Goal: Task Accomplishment & Management: Complete application form

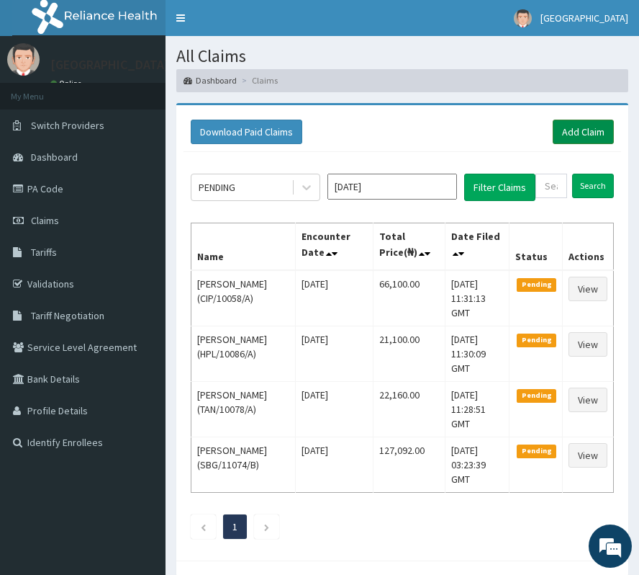
click at [574, 128] on link "Add Claim" at bounding box center [583, 132] width 61 height 24
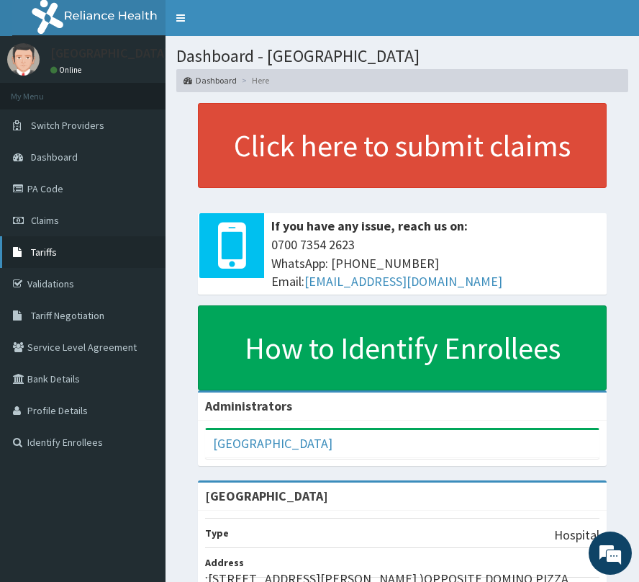
click at [70, 252] on link "Tariffs" at bounding box center [83, 252] width 166 height 32
click at [46, 254] on span "Tariffs" at bounding box center [44, 252] width 26 height 13
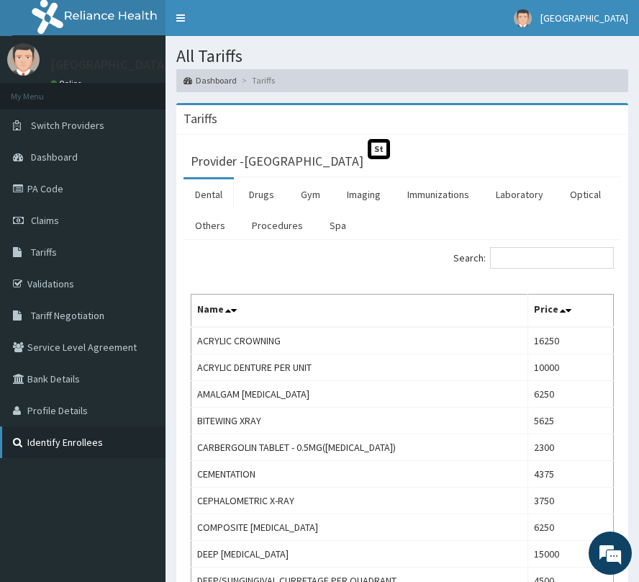
click at [52, 436] on link "Identify Enrollees" at bounding box center [83, 442] width 166 height 32
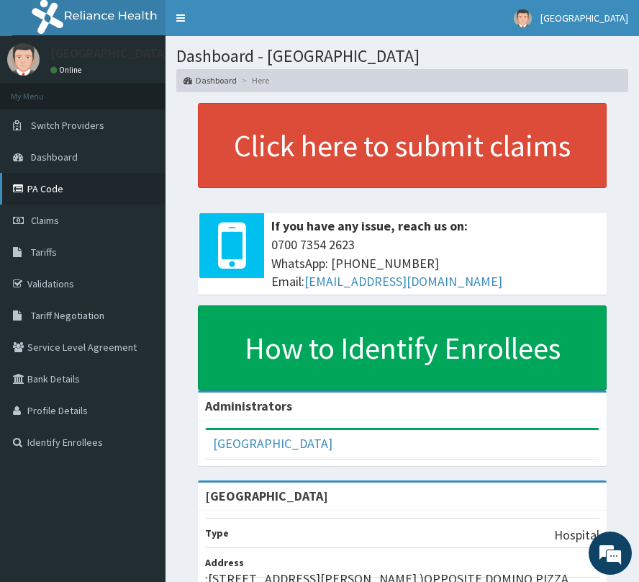
click at [40, 189] on link "PA Code" at bounding box center [83, 189] width 166 height 32
click at [38, 223] on span "Claims" at bounding box center [45, 220] width 28 height 13
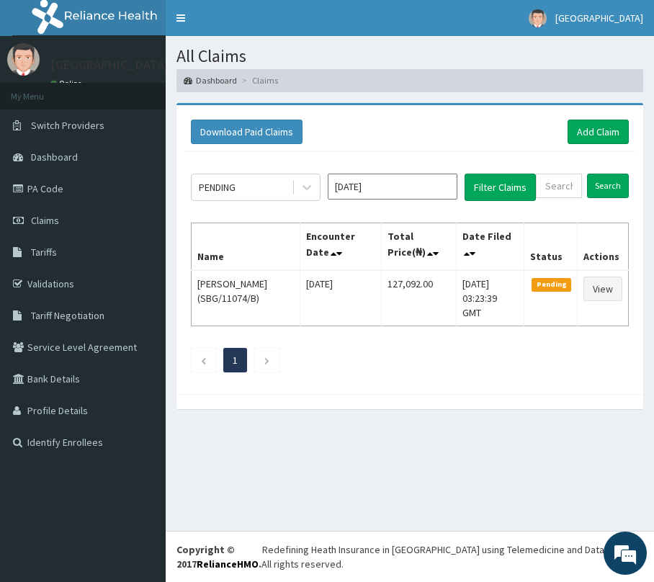
click at [603, 444] on div "All Claims Dashboard Claims Download Paid Claims Add Claim × Note you can only …" at bounding box center [410, 283] width 488 height 495
click at [553, 180] on input "text" at bounding box center [559, 186] width 46 height 24
paste input "QAO/10359/A"
type input "QAO/10359/A"
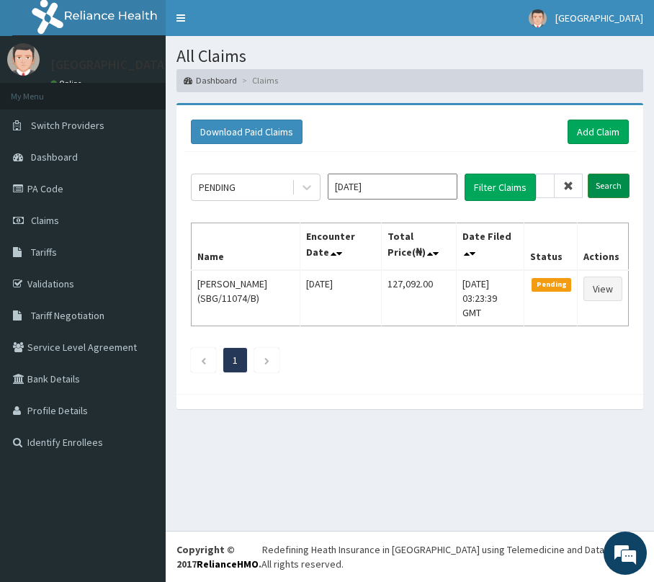
scroll to position [0, 0]
click at [609, 179] on input "Search" at bounding box center [609, 186] width 42 height 24
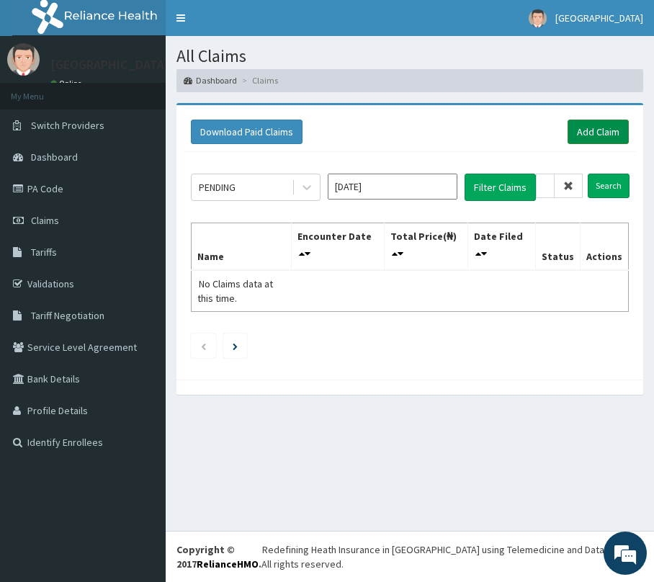
click at [585, 139] on link "Add Claim" at bounding box center [597, 132] width 61 height 24
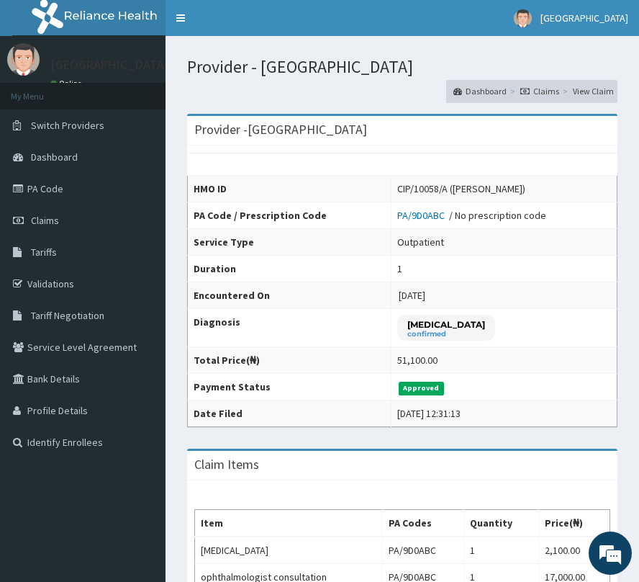
scroll to position [96, 0]
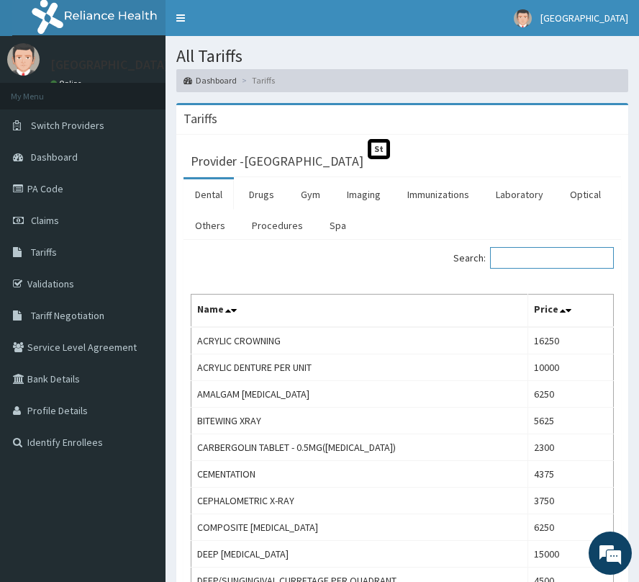
click at [508, 259] on input "Search:" at bounding box center [552, 258] width 124 height 22
click at [261, 188] on link "Drugs" at bounding box center [262, 194] width 48 height 30
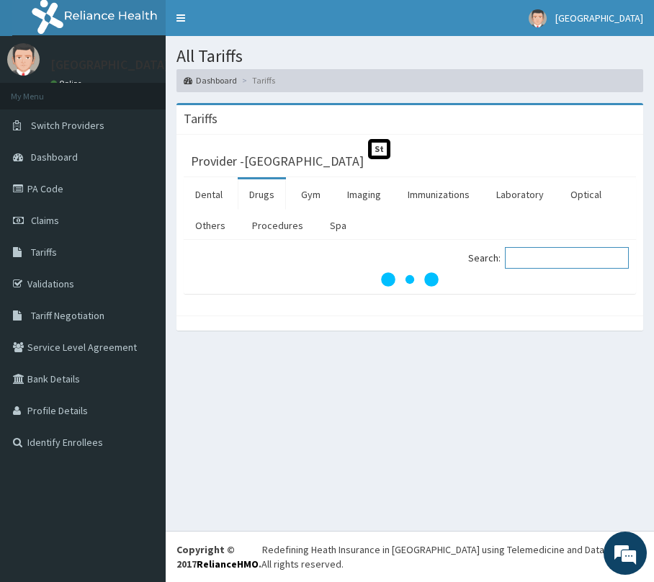
click at [523, 256] on input "Search:" at bounding box center [567, 258] width 124 height 22
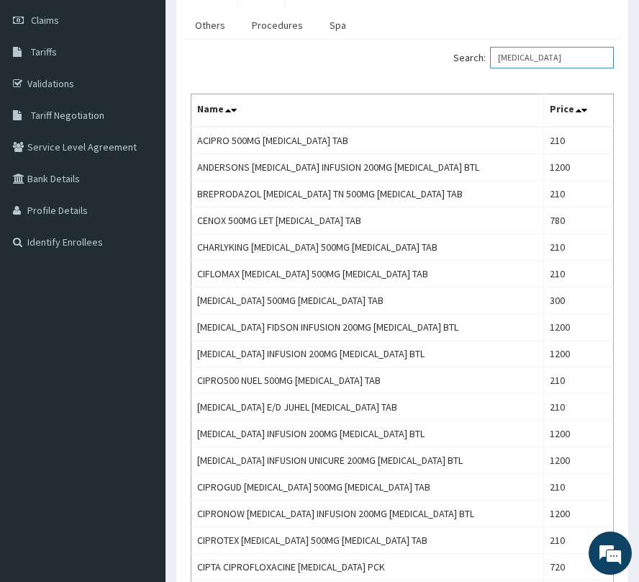
scroll to position [176, 0]
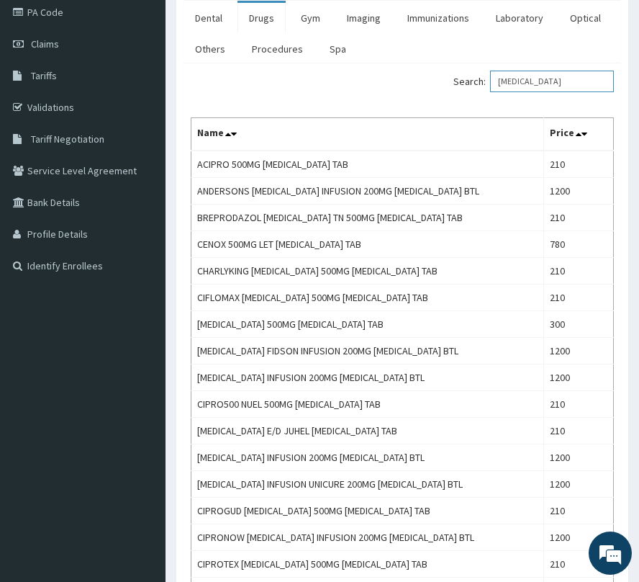
drag, startPoint x: 536, startPoint y: 81, endPoint x: 519, endPoint y: 85, distance: 17.7
click at [519, 85] on input "CIPRO" at bounding box center [552, 82] width 124 height 22
click at [539, 86] on input "CIPRO" at bounding box center [552, 82] width 124 height 22
click at [536, 85] on input "CIPRO" at bounding box center [552, 82] width 124 height 22
click at [529, 82] on input "[MEDICAL_DATA]" at bounding box center [552, 82] width 124 height 22
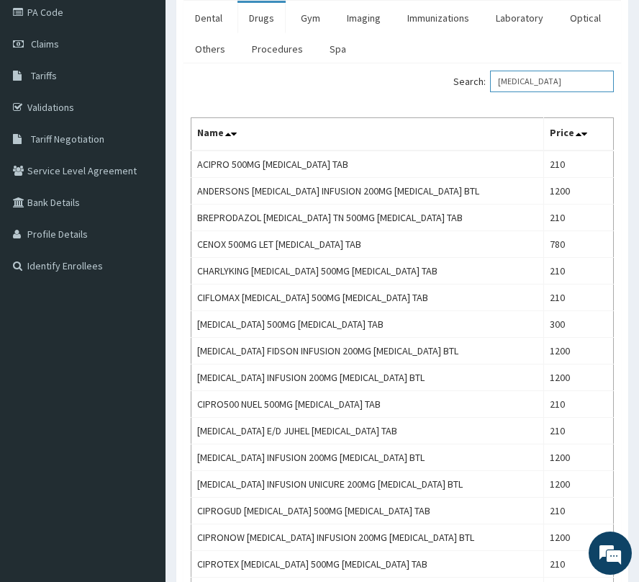
click at [528, 82] on input "[MEDICAL_DATA]" at bounding box center [552, 82] width 124 height 22
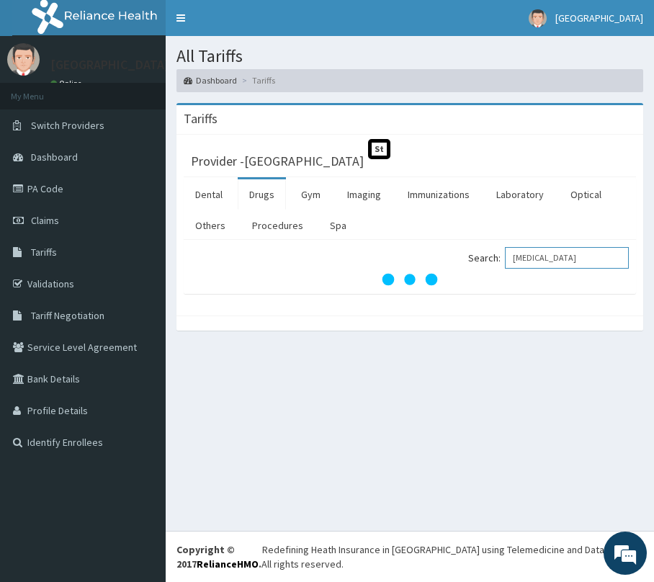
type input "OFLOXACIN"
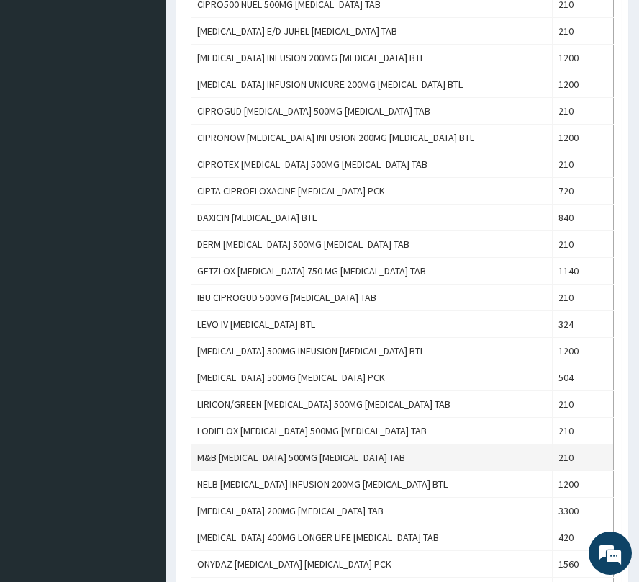
scroll to position [672, 0]
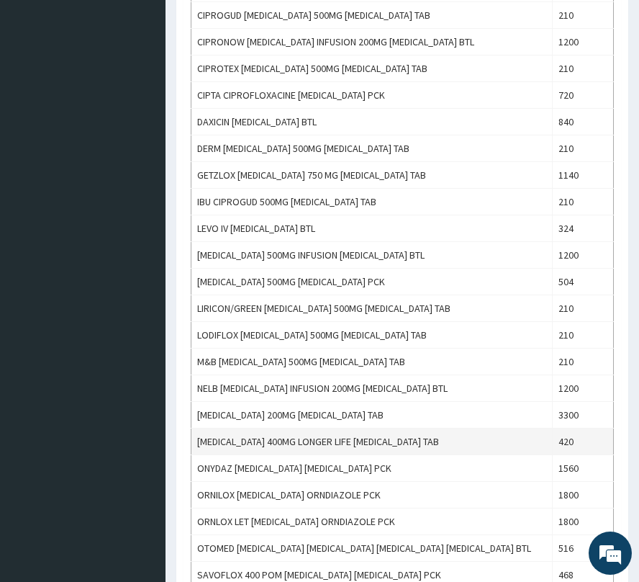
click at [344, 453] on td "[MEDICAL_DATA] 400MG LONGER LIFE [MEDICAL_DATA] TAB" at bounding box center [372, 441] width 361 height 27
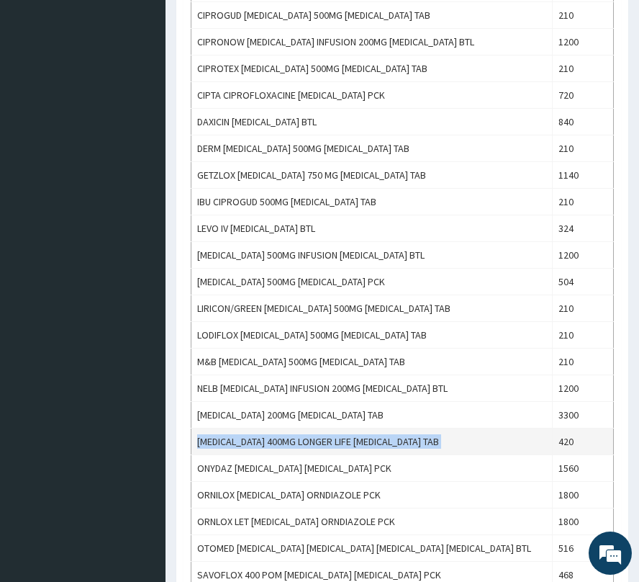
click at [346, 453] on td "[MEDICAL_DATA] 400MG LONGER LIFE [MEDICAL_DATA] TAB" at bounding box center [372, 441] width 361 height 27
copy td "[MEDICAL_DATA] 400MG LONGER LIFE [MEDICAL_DATA] TAB"
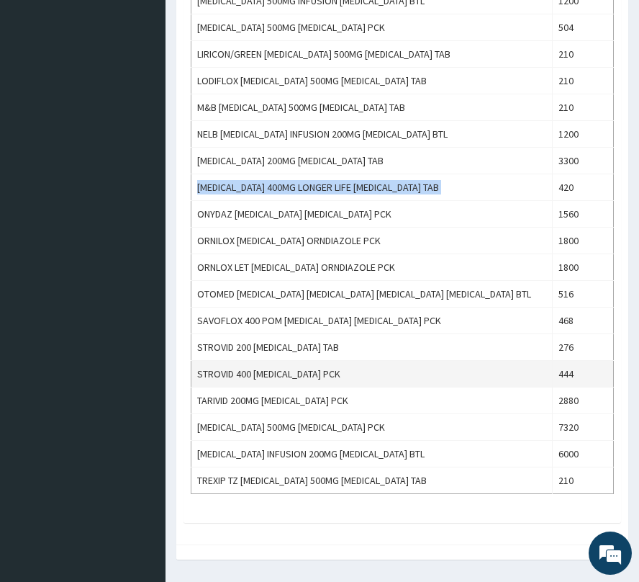
scroll to position [960, 0]
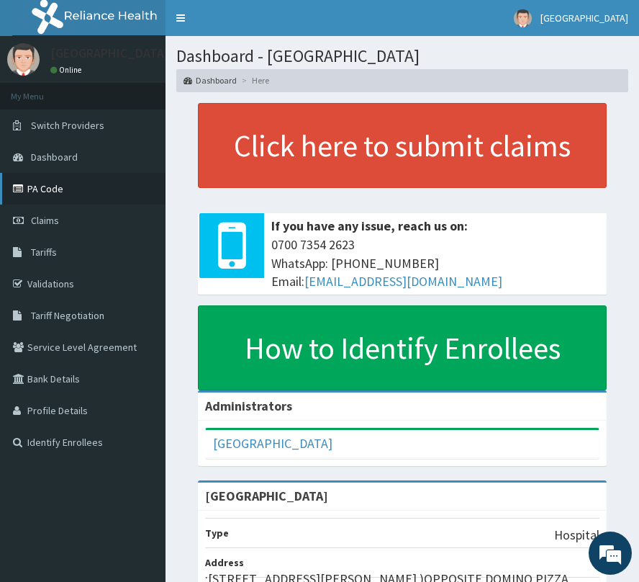
click at [53, 184] on link "PA Code" at bounding box center [83, 189] width 166 height 32
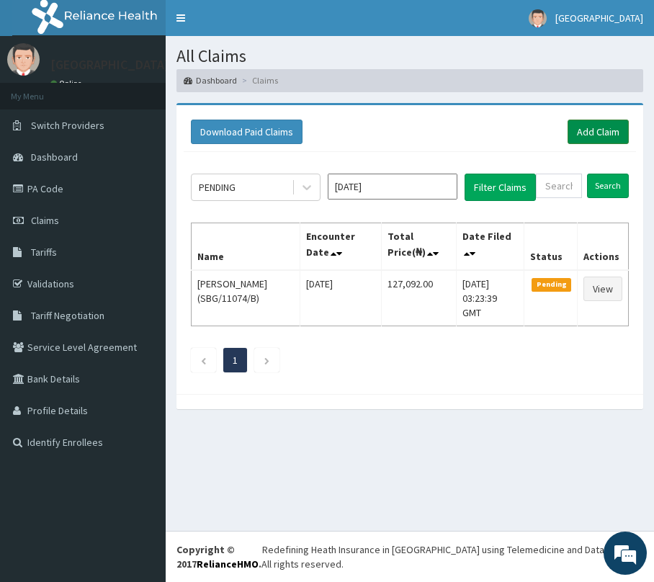
click at [590, 128] on link "Add Claim" at bounding box center [597, 132] width 61 height 24
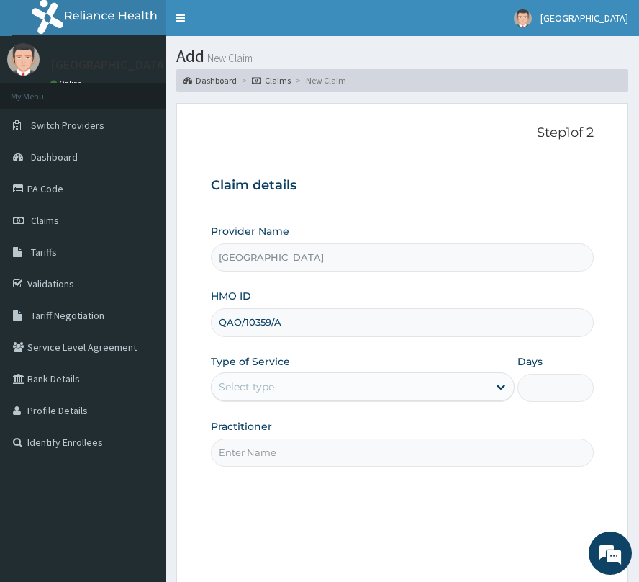
type input "QAO/10359/A"
click at [228, 383] on div "Select type" at bounding box center [246, 386] width 55 height 14
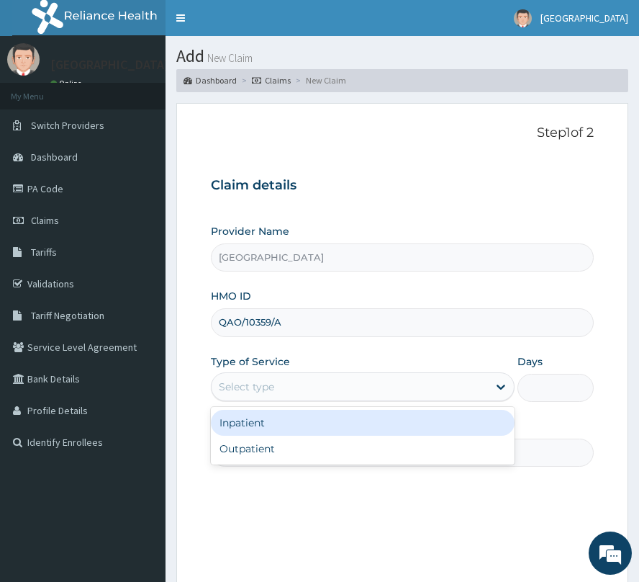
click at [264, 413] on div "Inpatient" at bounding box center [363, 423] width 304 height 26
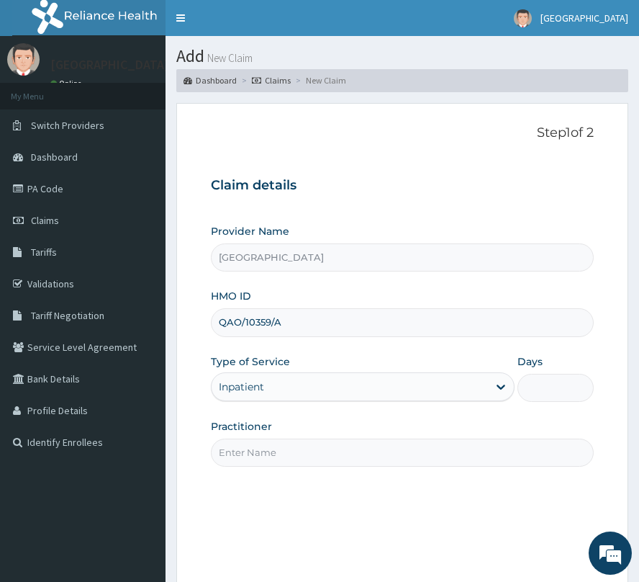
click at [259, 448] on input "Practitioner" at bounding box center [402, 453] width 383 height 28
type input "DR [PERSON_NAME]"
click at [544, 392] on input "Days" at bounding box center [556, 388] width 76 height 28
type input "2"
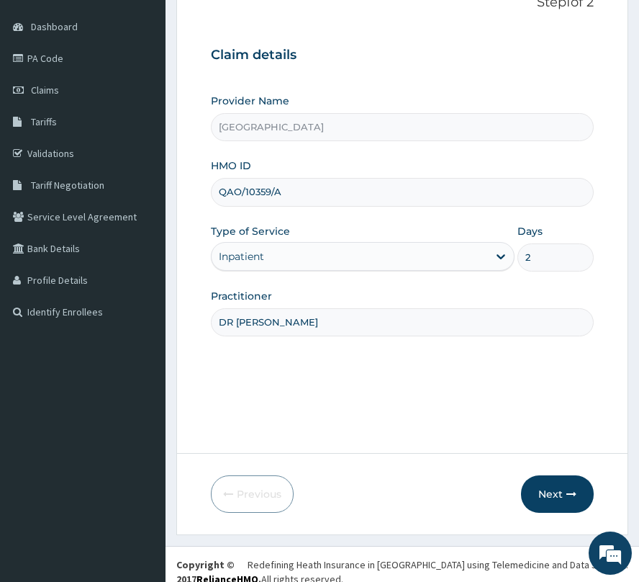
scroll to position [145, 0]
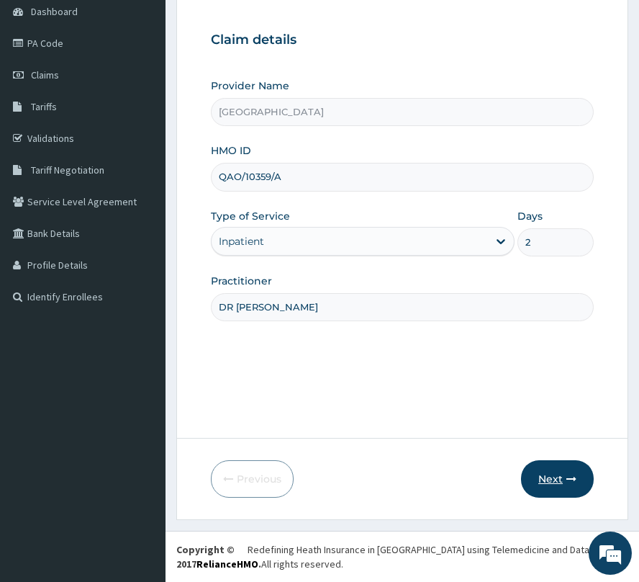
click at [545, 479] on button "Next" at bounding box center [557, 478] width 73 height 37
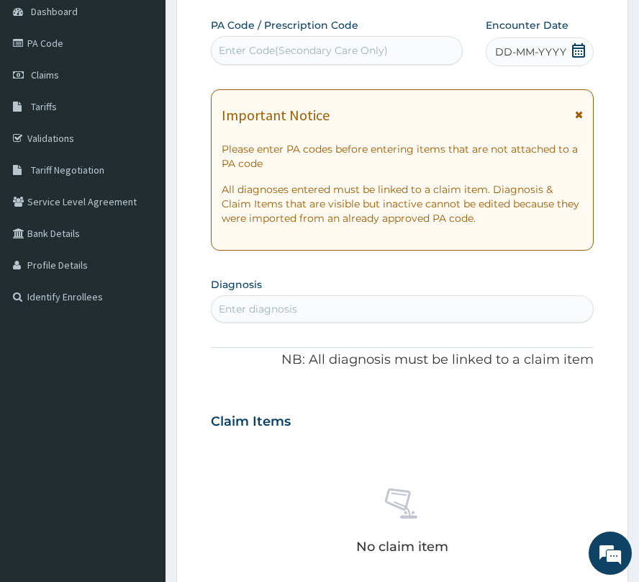
click at [326, 53] on div "Enter Code(Secondary Care Only)" at bounding box center [303, 50] width 169 height 14
paste input "PA/7AE660"
type input "PA/7AE660"
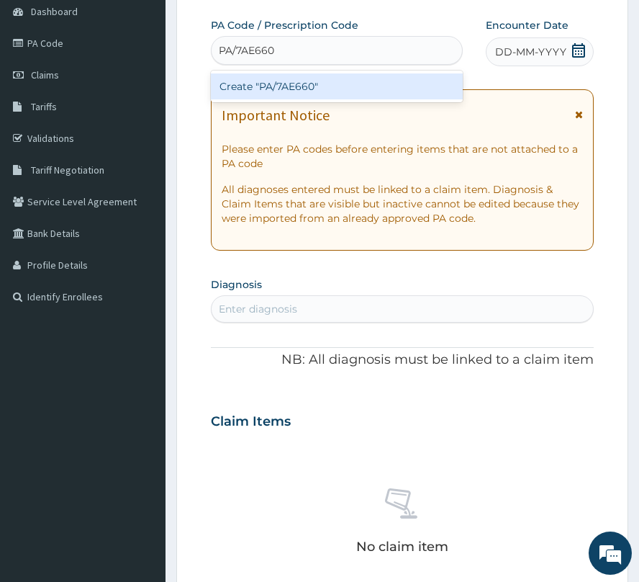
click at [305, 90] on div "Create "PA/7AE660"" at bounding box center [337, 86] width 252 height 26
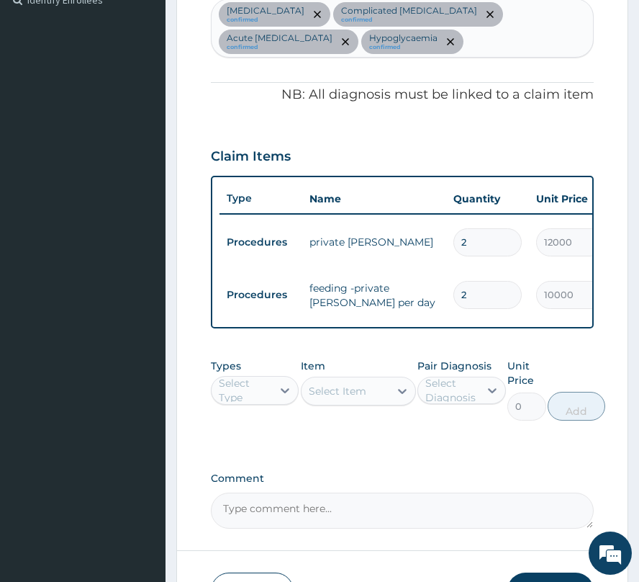
scroll to position [480, 0]
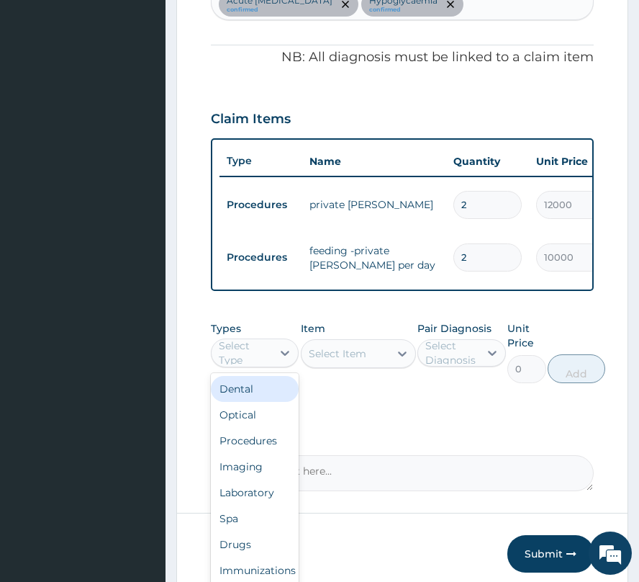
click at [256, 359] on div "Select Type" at bounding box center [245, 352] width 52 height 29
click at [251, 451] on div "Procedures" at bounding box center [255, 441] width 88 height 26
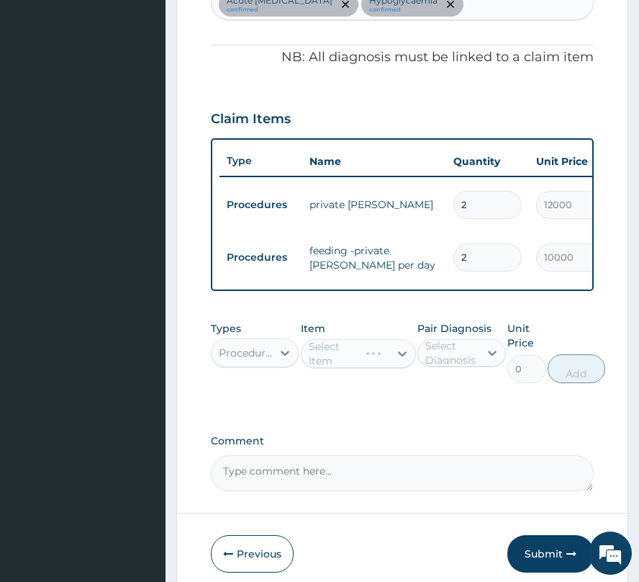
click at [452, 367] on div "Select Diagnosis" at bounding box center [452, 352] width 52 height 29
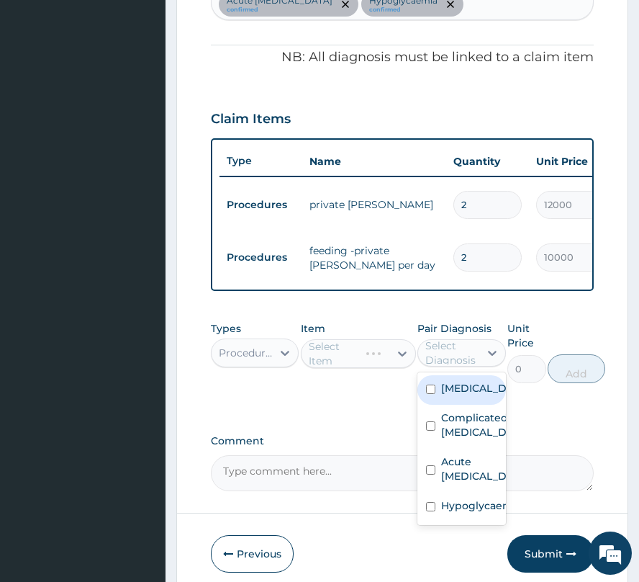
click at [447, 404] on div "[MEDICAL_DATA]" at bounding box center [462, 390] width 88 height 30
checkbox input "true"
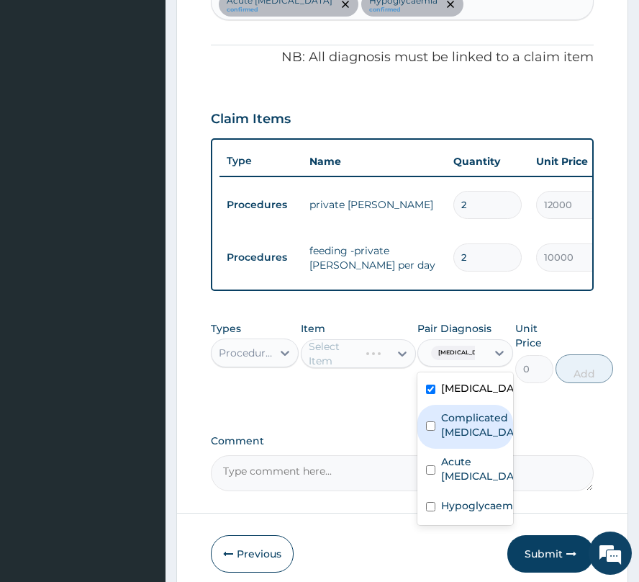
click at [452, 433] on label "Complicated [MEDICAL_DATA]" at bounding box center [480, 424] width 78 height 29
checkbox input "true"
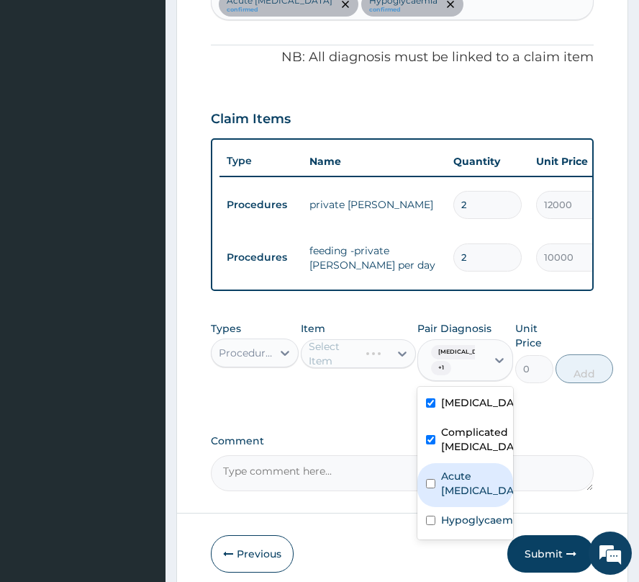
click at [446, 481] on label "Acute [MEDICAL_DATA]" at bounding box center [480, 483] width 78 height 29
checkbox input "true"
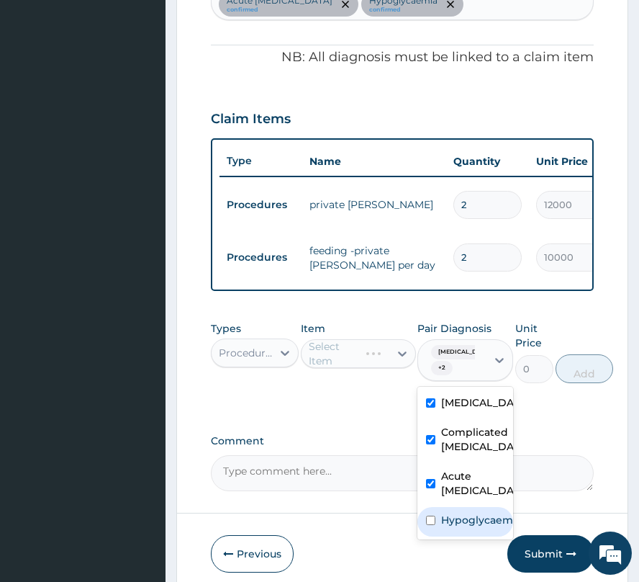
click at [453, 527] on label "Hypoglycaemia" at bounding box center [480, 520] width 78 height 14
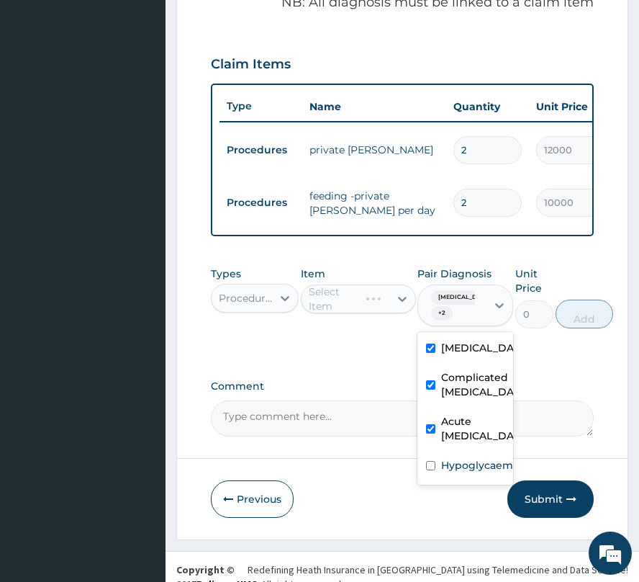
scroll to position [565, 0]
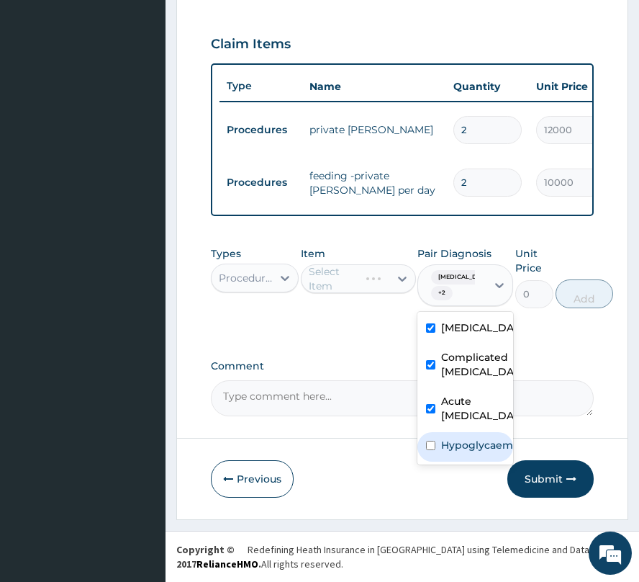
click at [480, 462] on div "Hypoglycaemia" at bounding box center [466, 447] width 96 height 30
checkbox input "true"
click at [326, 274] on div "Select Item" at bounding box center [338, 278] width 58 height 14
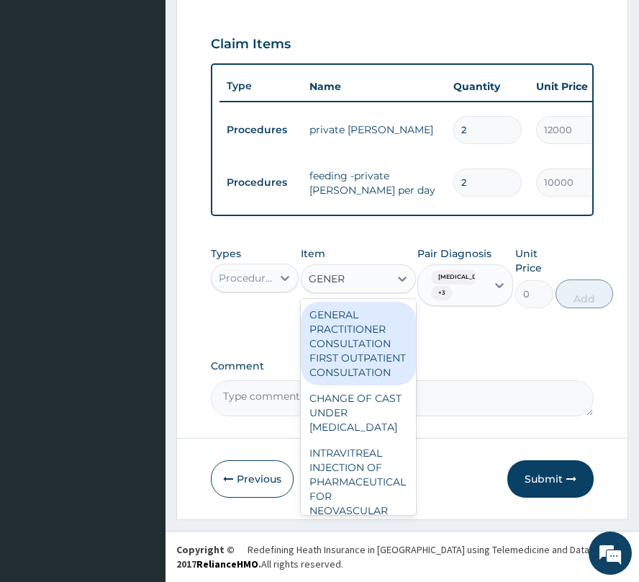
type input "GENERA"
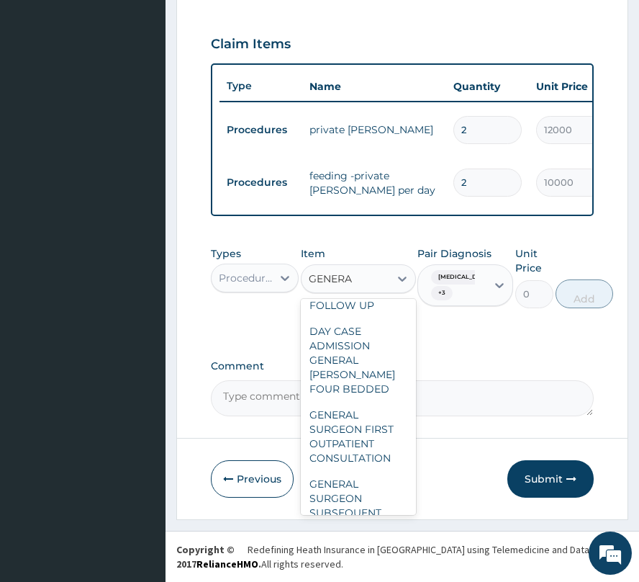
scroll to position [288, 0]
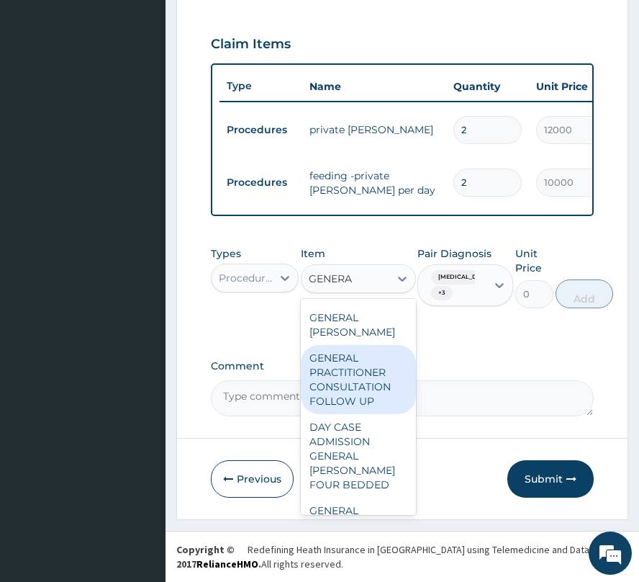
click at [367, 414] on div "GENERAL PRACTITIONER CONSULTATION FOLLOW UP" at bounding box center [358, 379] width 115 height 69
click at [367, 441] on form "Step 2 of 2 PA Code / Prescription Code PA/7AE660 Encounter Date [DATE] Importa…" at bounding box center [402, 35] width 452 height 972
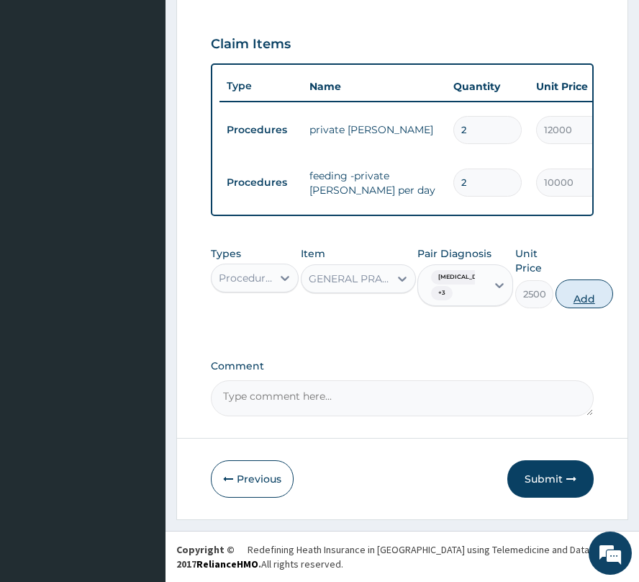
click at [583, 297] on button "Add" at bounding box center [585, 293] width 58 height 29
type input "0"
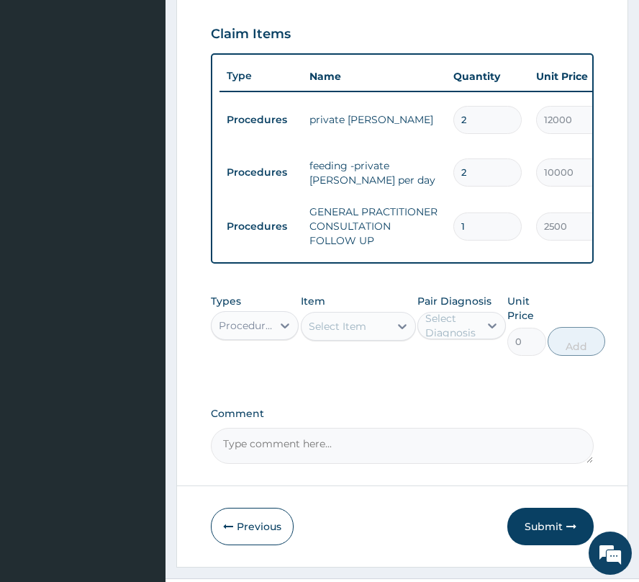
click at [369, 327] on div "Select Item" at bounding box center [346, 326] width 88 height 23
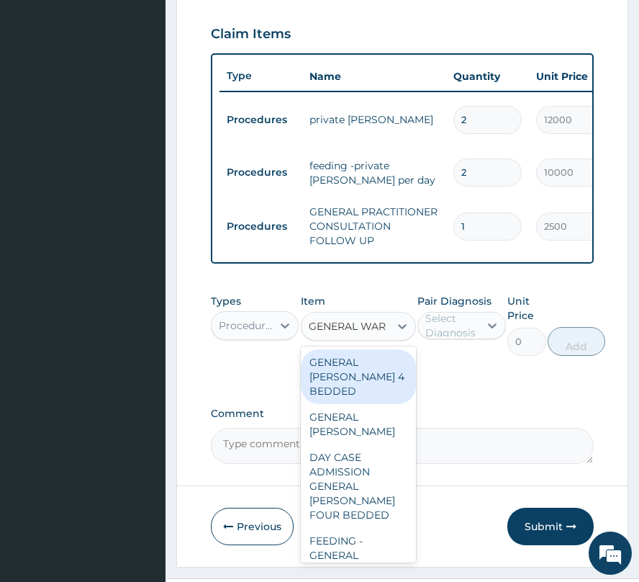
type input "GENERAL [PERSON_NAME]"
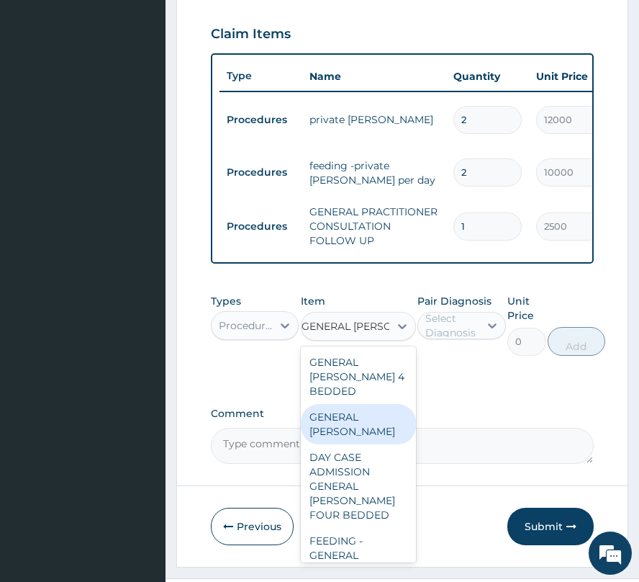
click at [351, 432] on div "GENERAL [PERSON_NAME]" at bounding box center [358, 424] width 115 height 40
type input "6000"
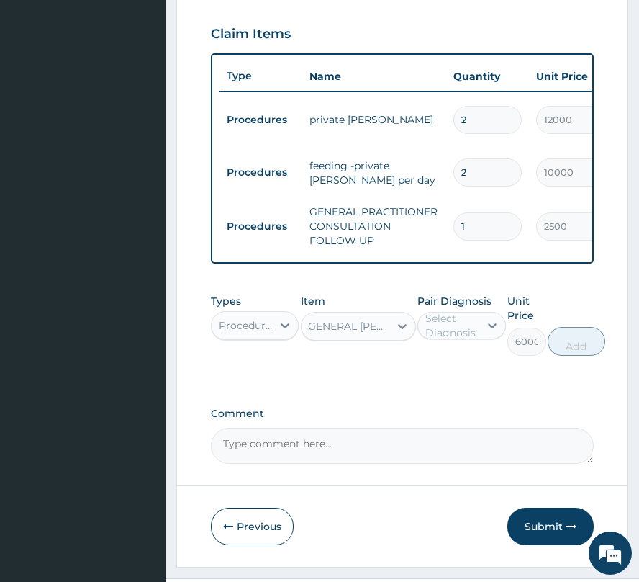
click at [478, 338] on div "Select Diagnosis" at bounding box center [462, 325] width 88 height 27
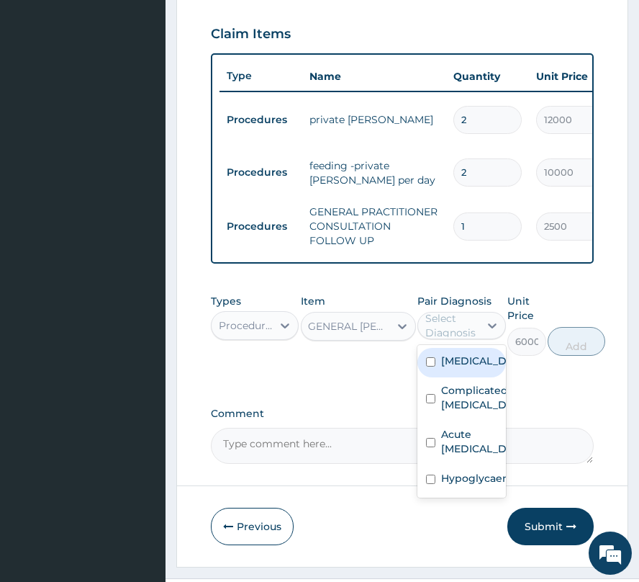
click at [471, 368] on label "[MEDICAL_DATA]" at bounding box center [476, 361] width 71 height 14
checkbox input "true"
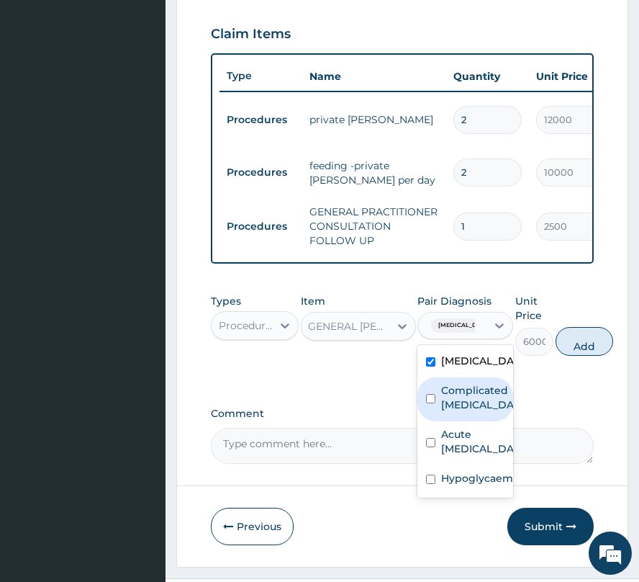
drag, startPoint x: 471, startPoint y: 396, endPoint x: 467, endPoint y: 418, distance: 22.0
click at [471, 398] on label "Complicated [MEDICAL_DATA]" at bounding box center [480, 397] width 78 height 29
checkbox input "true"
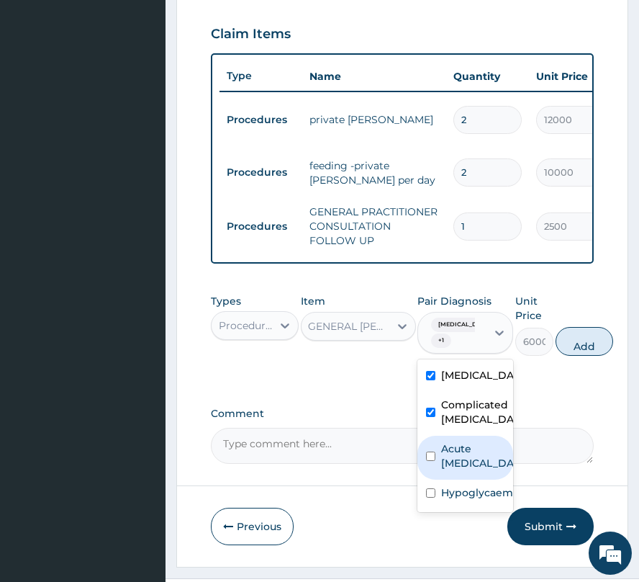
drag, startPoint x: 455, startPoint y: 474, endPoint x: 453, endPoint y: 498, distance: 24.6
click at [454, 470] on label "Acute [MEDICAL_DATA]" at bounding box center [480, 455] width 78 height 29
checkbox input "true"
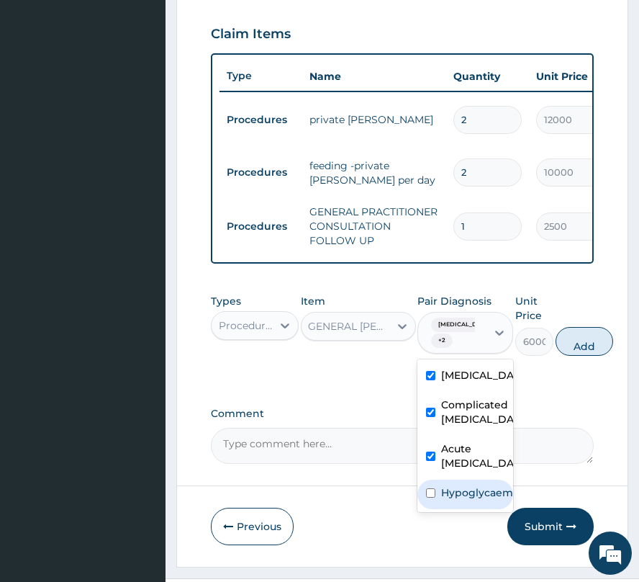
click at [456, 500] on label "Hypoglycaemia" at bounding box center [480, 492] width 78 height 14
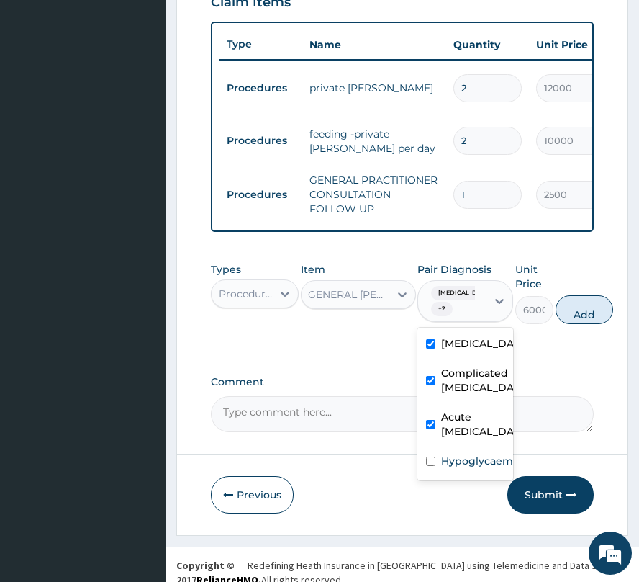
scroll to position [622, 0]
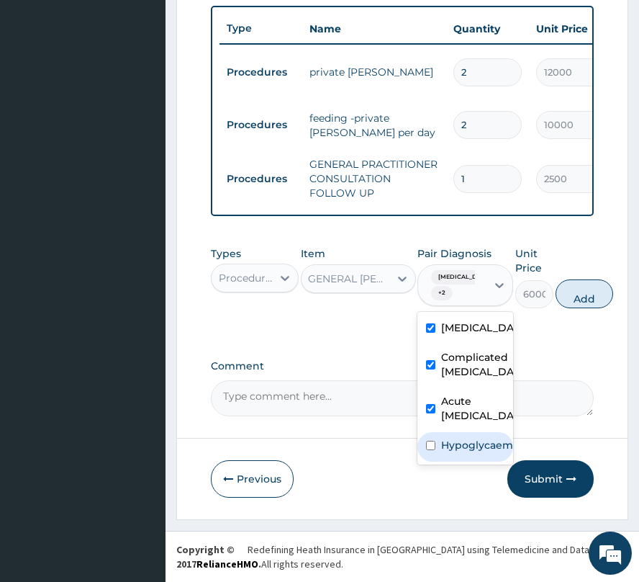
click at [454, 452] on label "Hypoglycaemia" at bounding box center [480, 445] width 78 height 14
checkbox input "true"
click at [575, 288] on button "Add" at bounding box center [585, 293] width 58 height 29
type input "0"
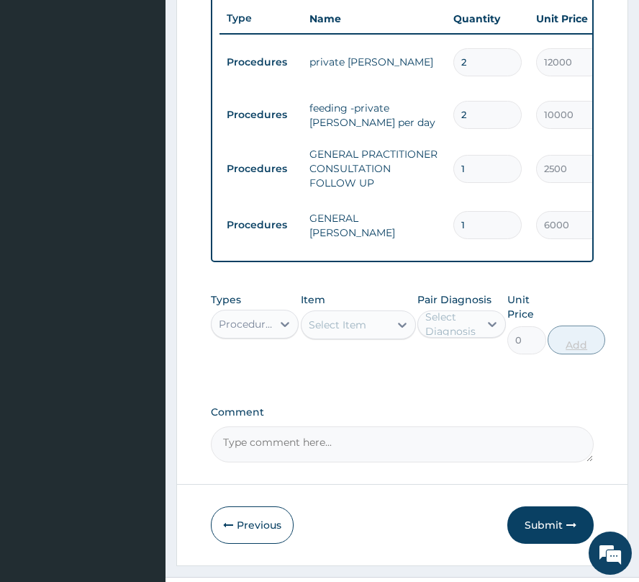
scroll to position [0, 0]
click at [317, 323] on div "Select Item" at bounding box center [338, 325] width 58 height 14
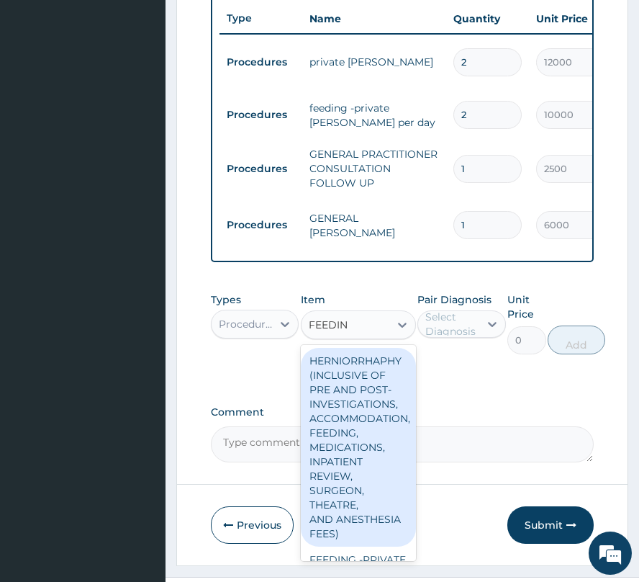
type input "FEEDING"
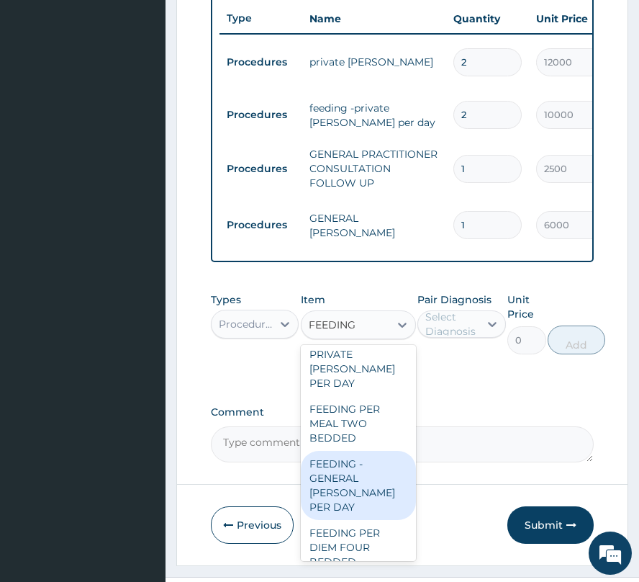
scroll to position [480, 0]
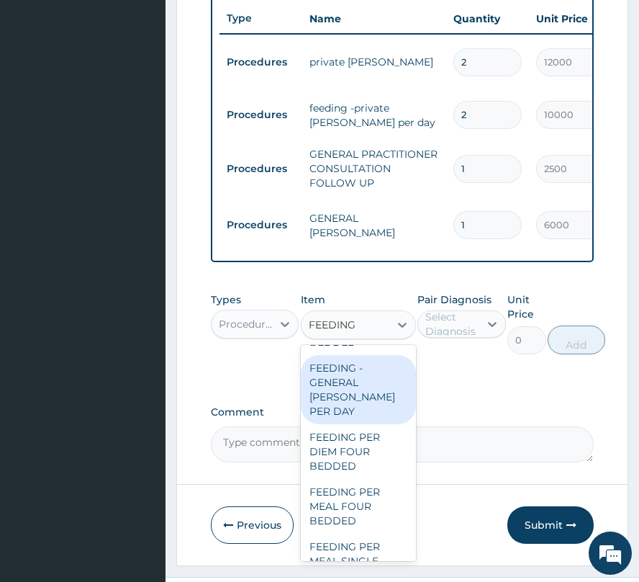
click at [349, 372] on div "FEEDING - GENERAL [PERSON_NAME] PER DAY" at bounding box center [358, 389] width 115 height 69
type input "6000"
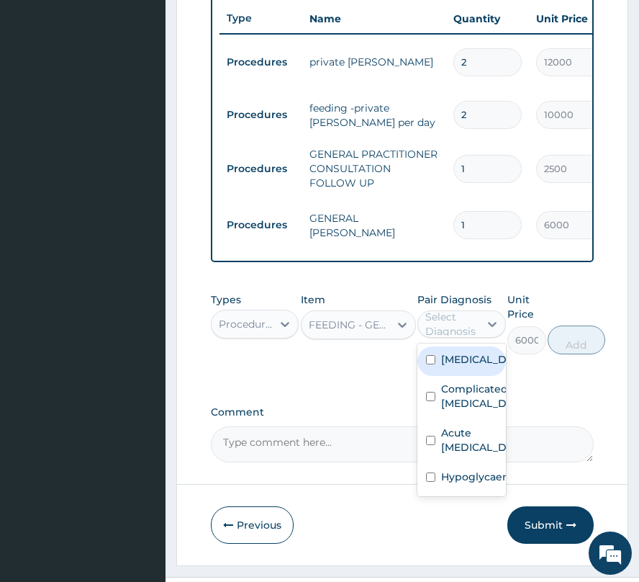
click at [461, 331] on div "Select Diagnosis" at bounding box center [452, 324] width 52 height 29
click at [462, 358] on label "[MEDICAL_DATA]" at bounding box center [476, 359] width 71 height 14
checkbox input "true"
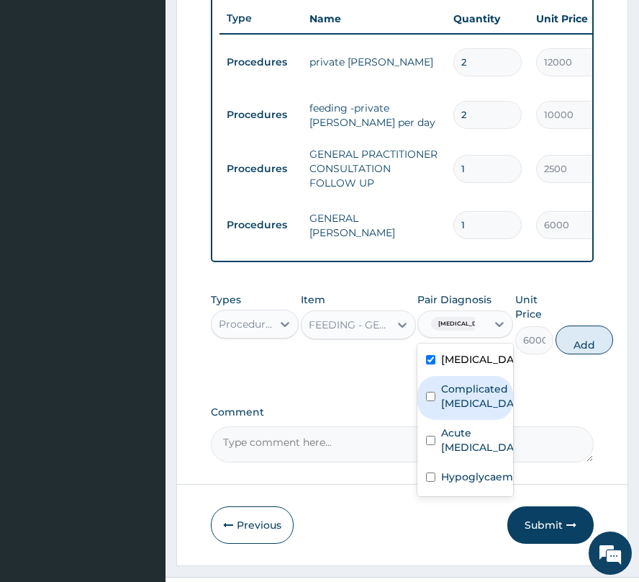
click at [462, 392] on label "Complicated [MEDICAL_DATA]" at bounding box center [480, 396] width 78 height 29
checkbox input "true"
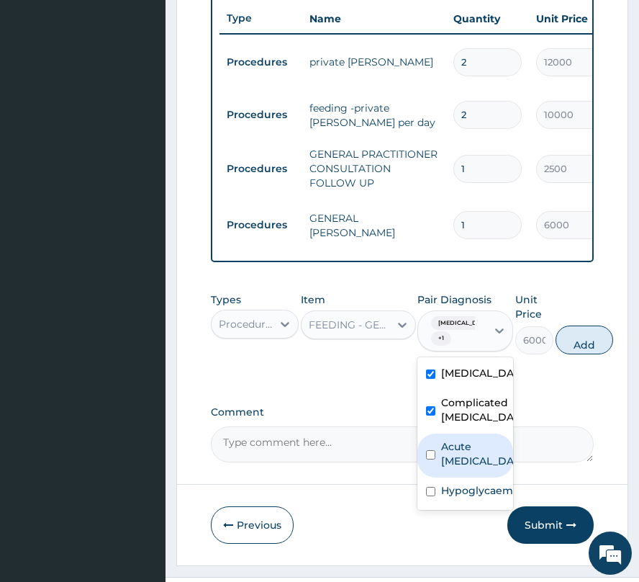
drag, startPoint x: 455, startPoint y: 439, endPoint x: 458, endPoint y: 467, distance: 28.2
click at [455, 446] on div "Acute [MEDICAL_DATA]" at bounding box center [466, 455] width 96 height 44
click at [457, 477] on div "Acute [MEDICAL_DATA]" at bounding box center [466, 455] width 96 height 44
checkbox input "false"
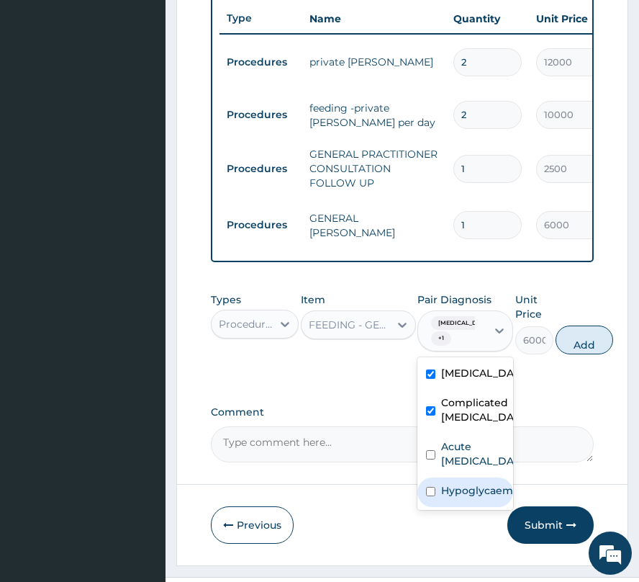
click at [457, 507] on div "Hypoglycaemia" at bounding box center [466, 492] width 96 height 30
checkbox input "true"
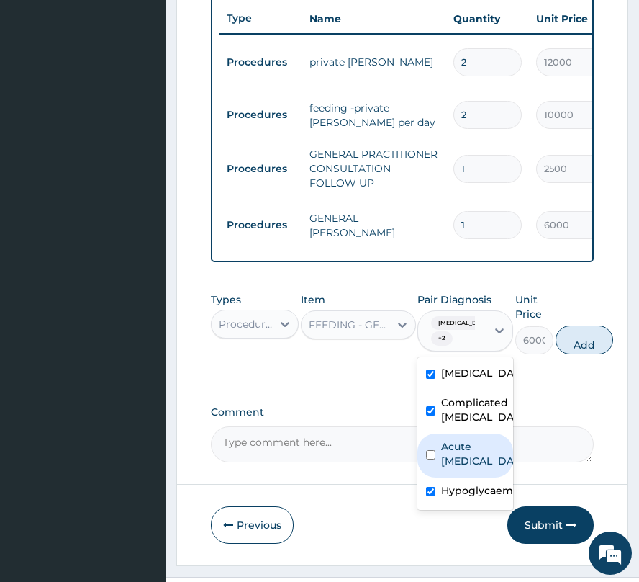
click at [451, 468] on label "Acute [MEDICAL_DATA]" at bounding box center [480, 453] width 78 height 29
checkbox input "true"
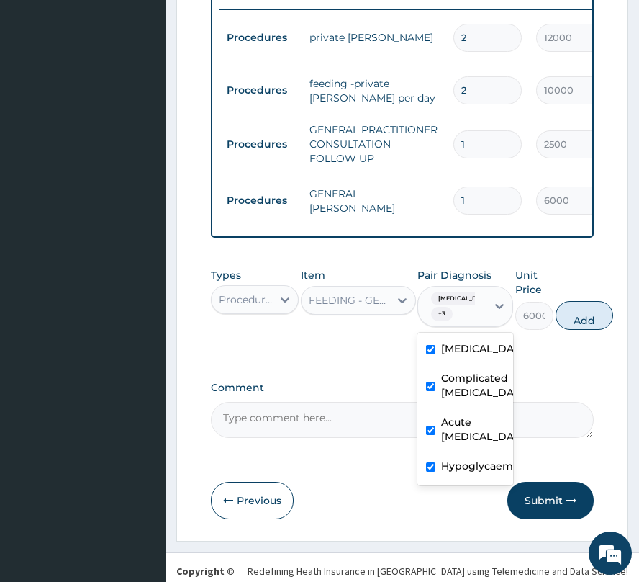
scroll to position [672, 0]
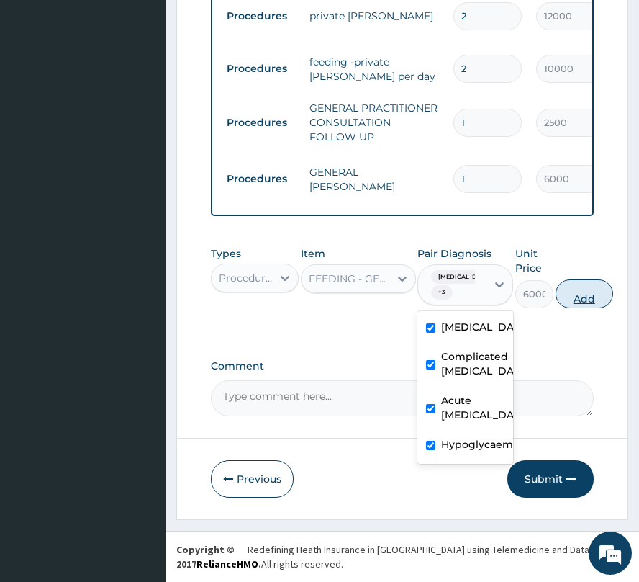
click at [559, 297] on button "Add" at bounding box center [585, 293] width 58 height 29
type input "0"
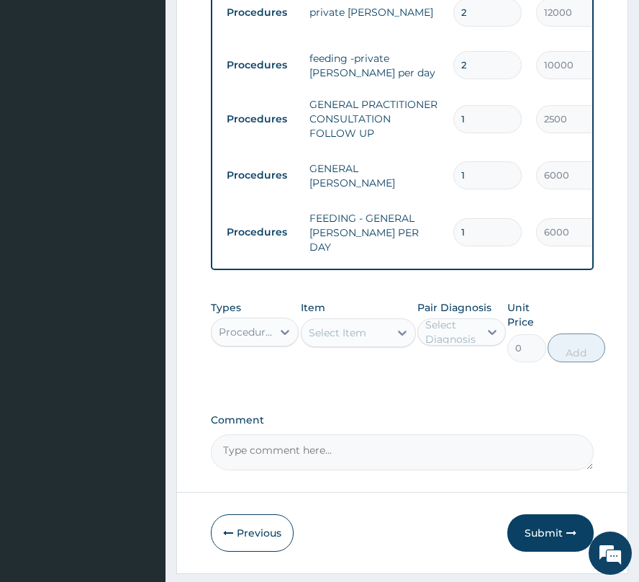
drag, startPoint x: 459, startPoint y: 219, endPoint x: 487, endPoint y: 226, distance: 29.0
click at [487, 226] on input "1" at bounding box center [488, 232] width 68 height 28
type input "2"
type input "12000.00"
type input "2"
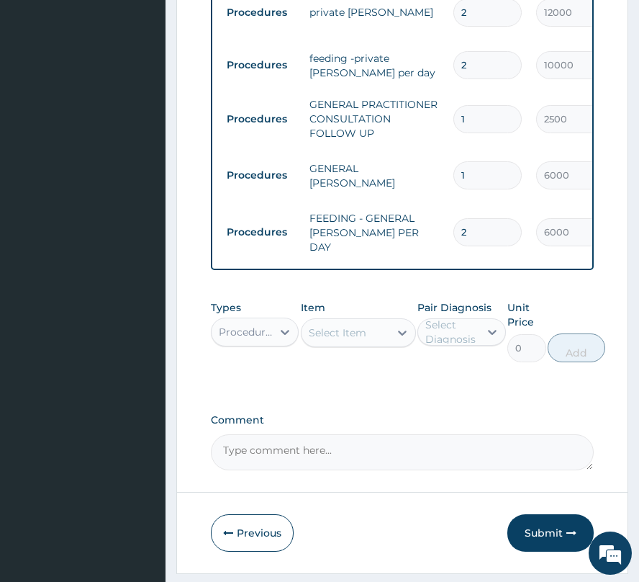
drag, startPoint x: 478, startPoint y: 174, endPoint x: 441, endPoint y: 182, distance: 38.3
click at [441, 182] on tr "Procedures GENERAL [PERSON_NAME] 1 6000 6000.00 [MEDICAL_DATA] + 3 Delete" at bounding box center [573, 176] width 706 height 56
type input "2"
type input "12000.00"
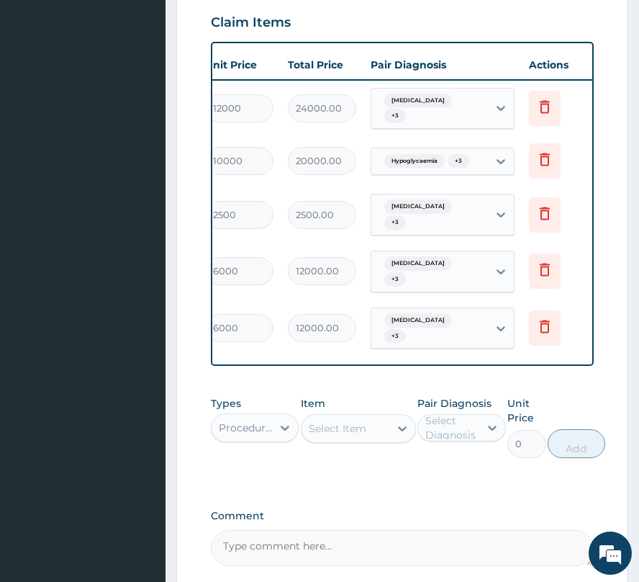
scroll to position [0, 338]
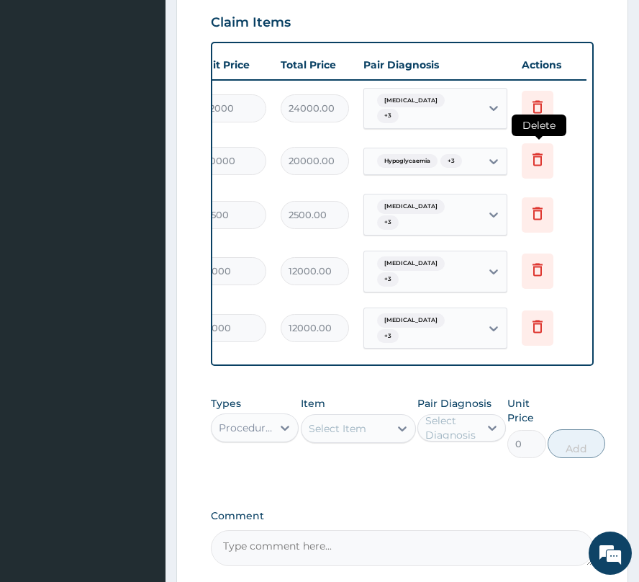
type input "2"
click at [536, 156] on icon at bounding box center [537, 158] width 17 height 17
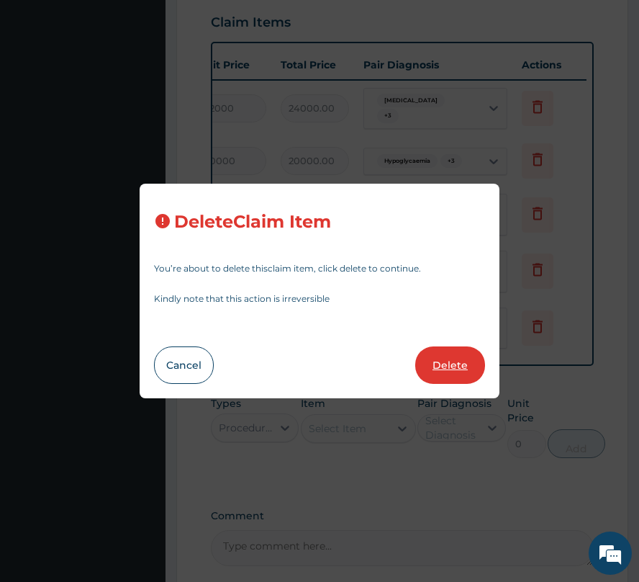
click at [427, 367] on button "Delete" at bounding box center [450, 364] width 70 height 37
type input "1"
type input "2500"
type input "2500.00"
type input "2"
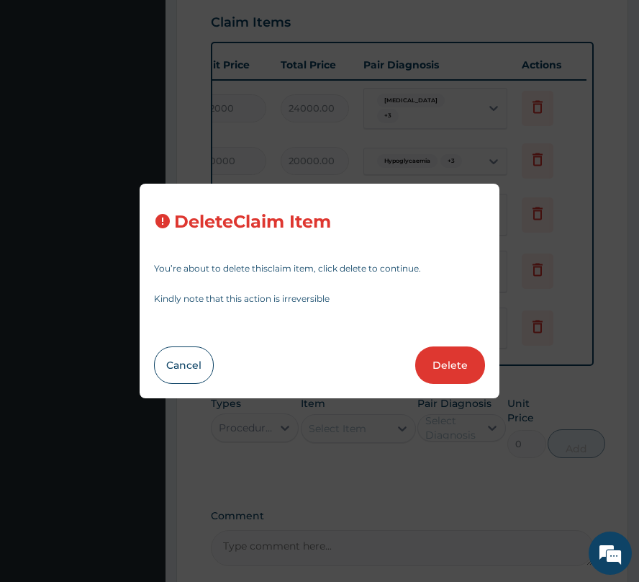
type input "6000"
type input "12000.00"
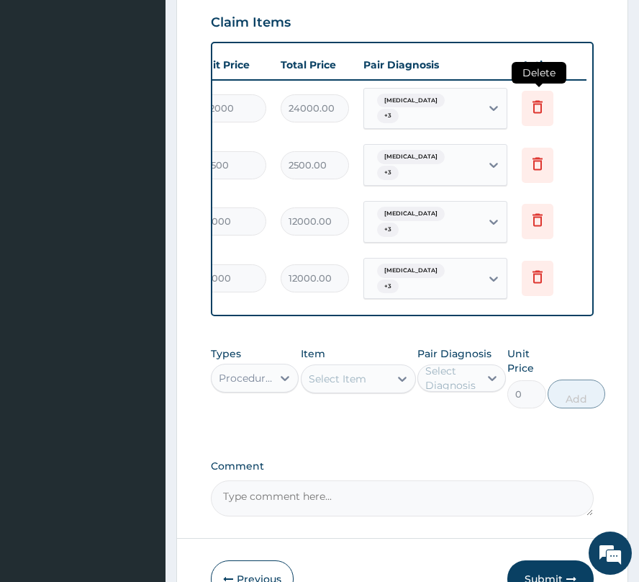
click at [539, 102] on icon at bounding box center [538, 106] width 10 height 13
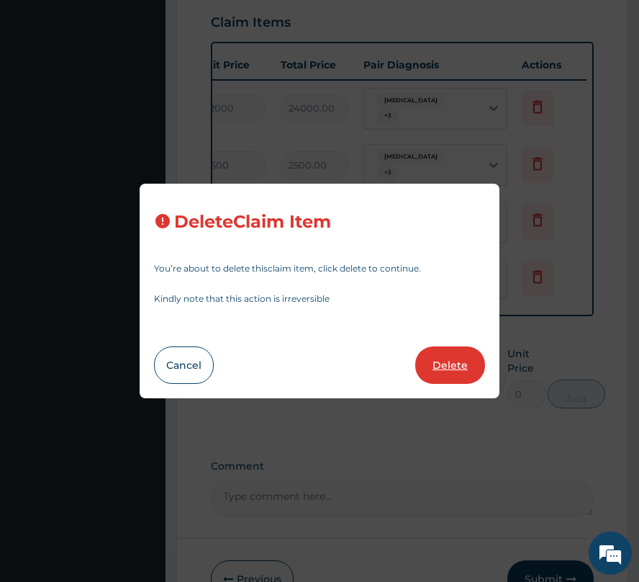
click at [444, 363] on button "Delete" at bounding box center [450, 364] width 70 height 37
type input "1"
type input "2500"
type input "2500.00"
type input "2"
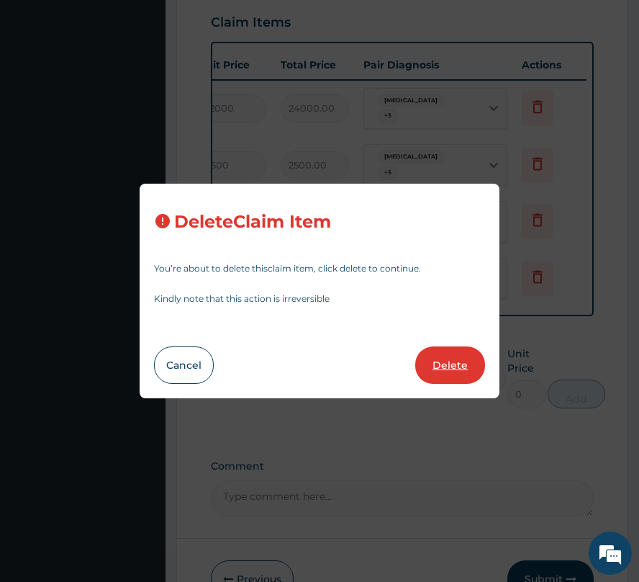
type input "6000"
type input "12000.00"
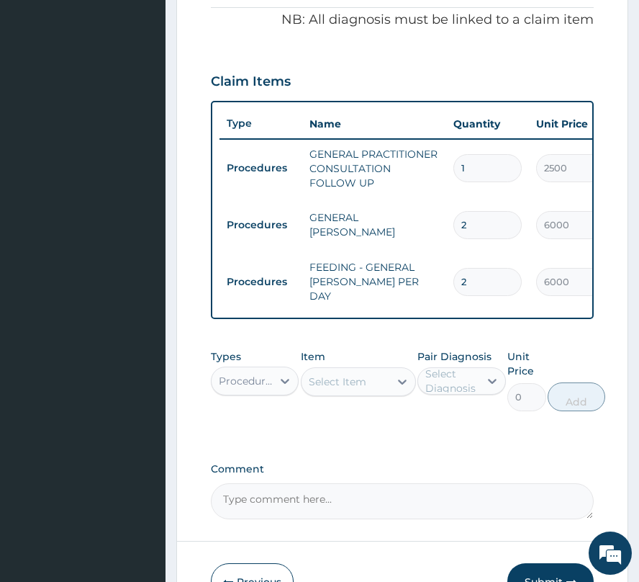
scroll to position [576, 0]
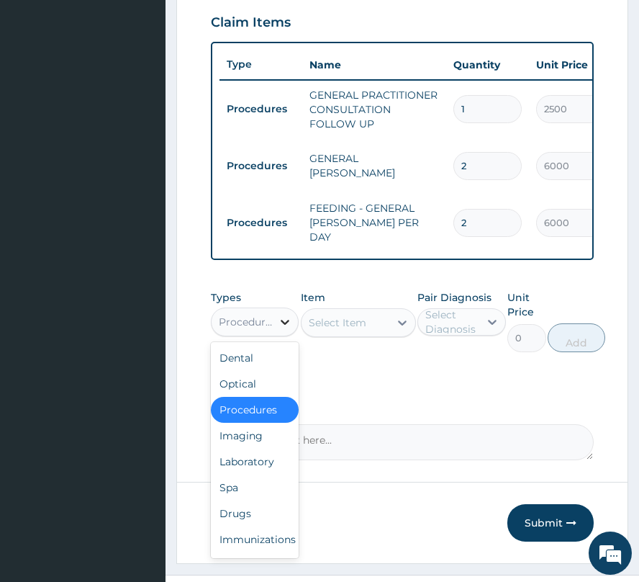
click at [278, 328] on icon at bounding box center [285, 322] width 14 height 14
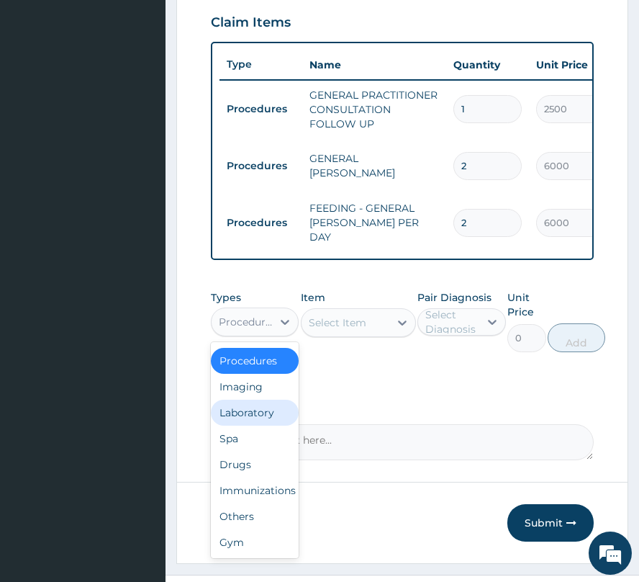
click at [259, 410] on div "Laboratory" at bounding box center [255, 413] width 88 height 26
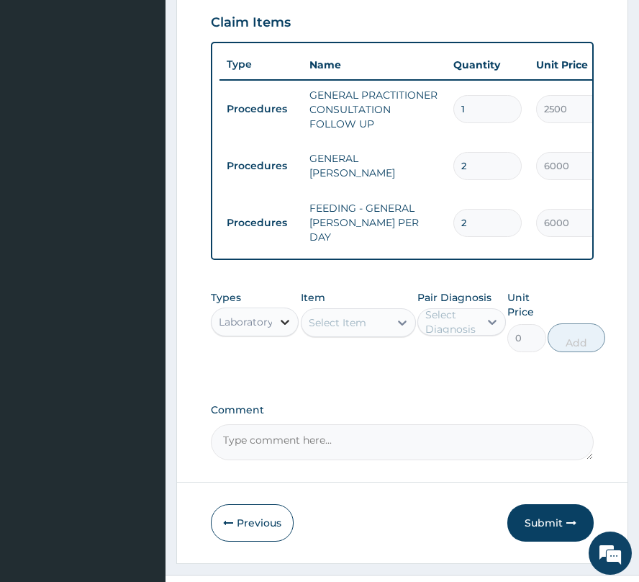
click at [275, 328] on div at bounding box center [285, 322] width 26 height 26
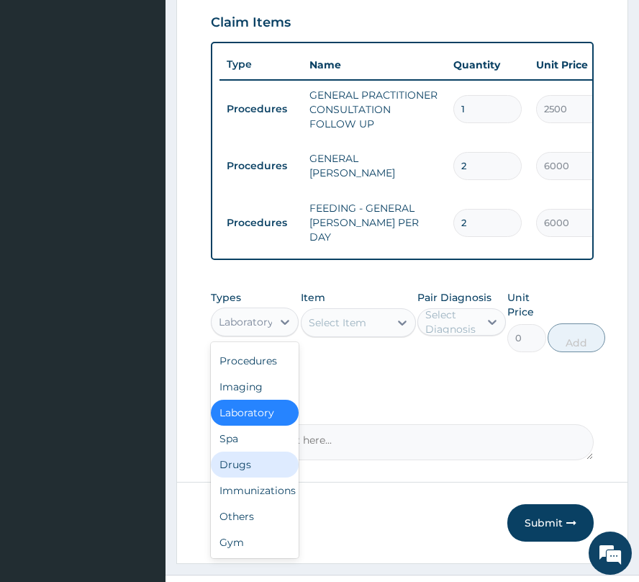
click at [256, 451] on div "Drugs" at bounding box center [255, 464] width 88 height 26
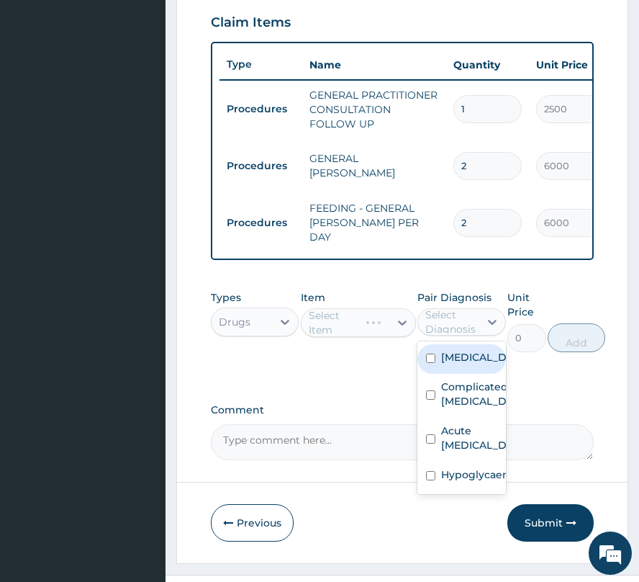
click at [453, 321] on div "Select Diagnosis" at bounding box center [452, 321] width 52 height 29
click at [464, 361] on label "[MEDICAL_DATA]" at bounding box center [476, 357] width 71 height 14
checkbox input "false"
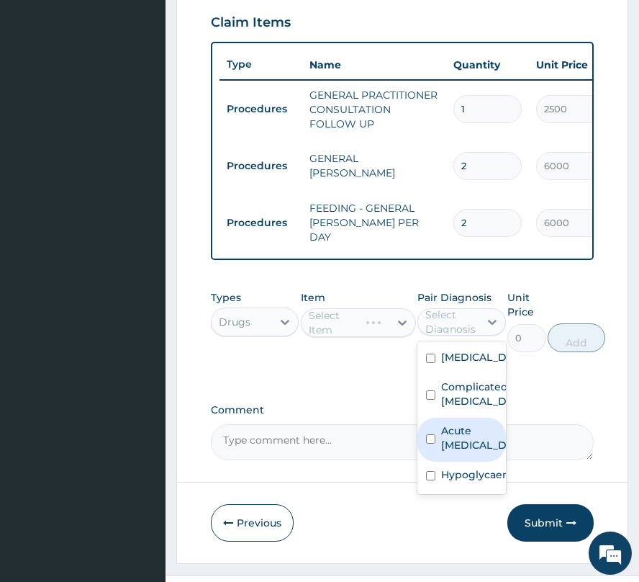
click at [468, 436] on label "Acute [MEDICAL_DATA]" at bounding box center [476, 437] width 71 height 29
checkbox input "true"
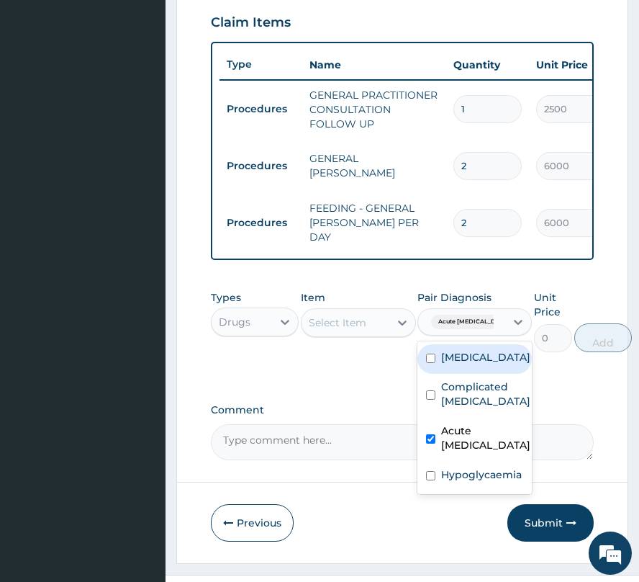
click at [462, 352] on label "[MEDICAL_DATA]" at bounding box center [485, 357] width 89 height 14
checkbox input "true"
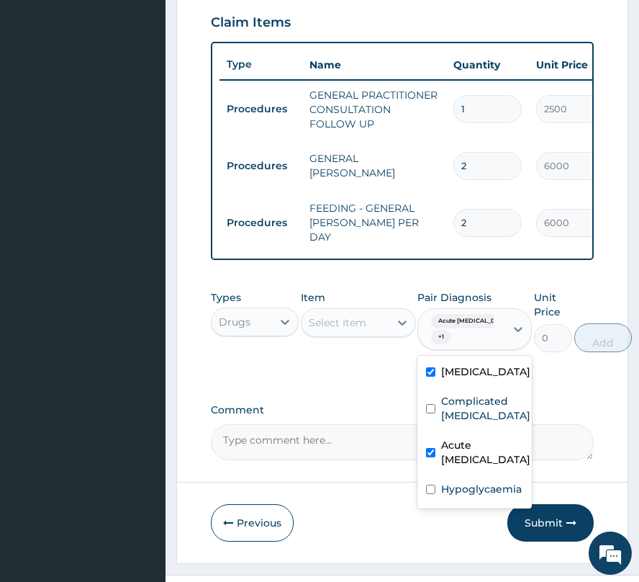
click at [352, 320] on div "Select Item" at bounding box center [338, 322] width 58 height 14
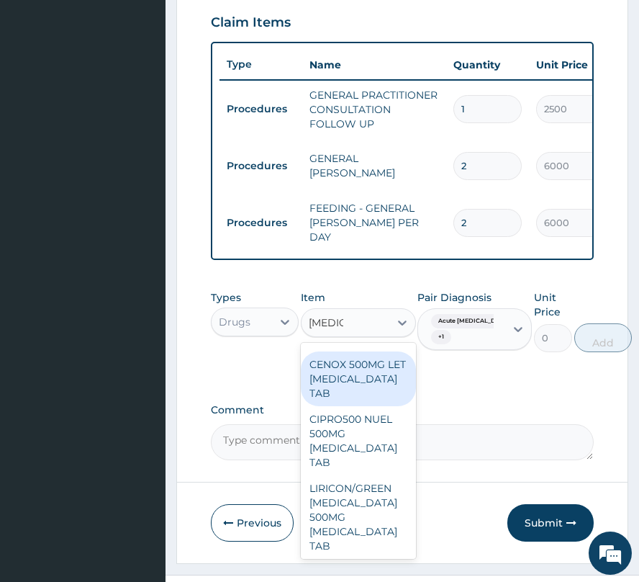
scroll to position [576, 0]
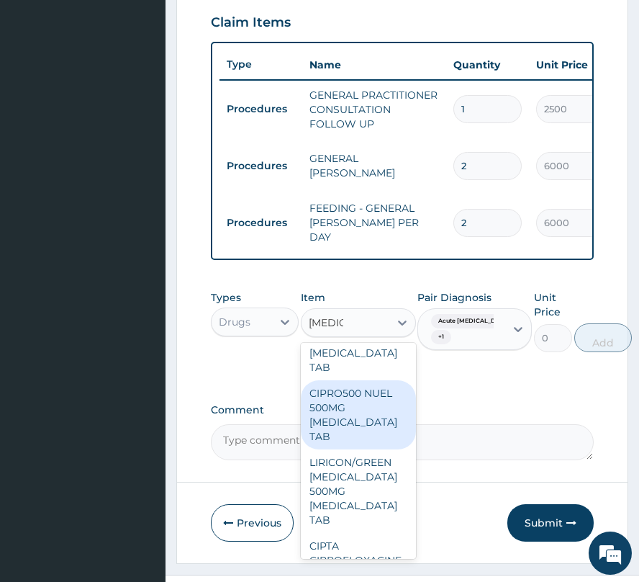
type input "[MEDICAL_DATA]"
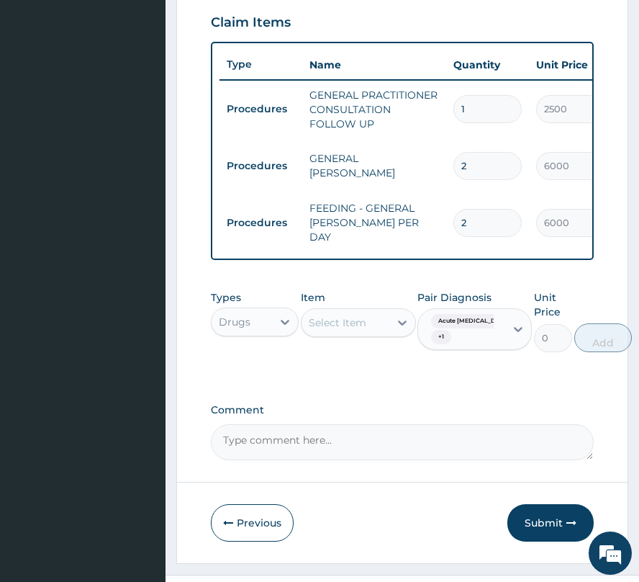
click at [350, 317] on div "Select Item" at bounding box center [338, 322] width 58 height 14
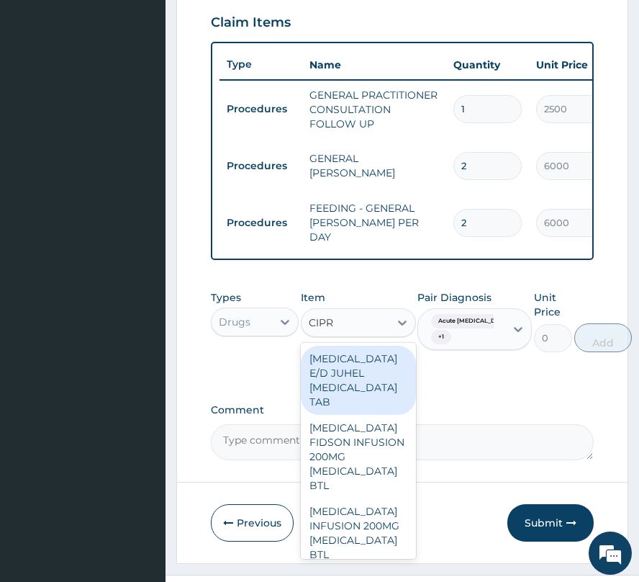
type input "[MEDICAL_DATA]"
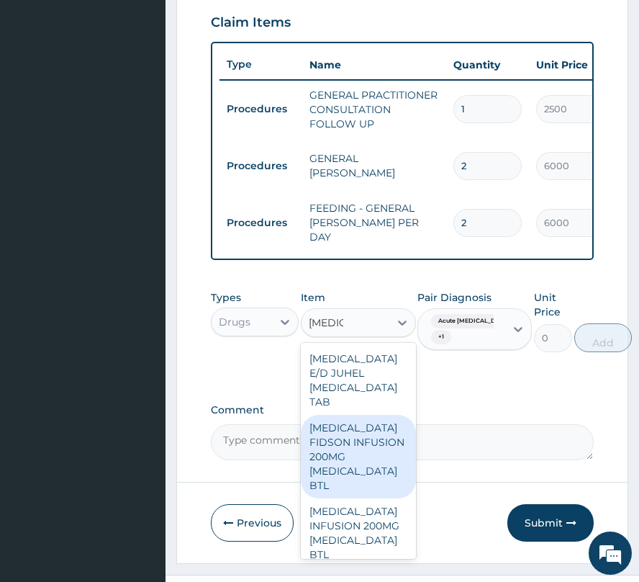
click at [373, 457] on div "[MEDICAL_DATA] FIDSON INFUSION 200MG [MEDICAL_DATA] BTL" at bounding box center [358, 457] width 115 height 84
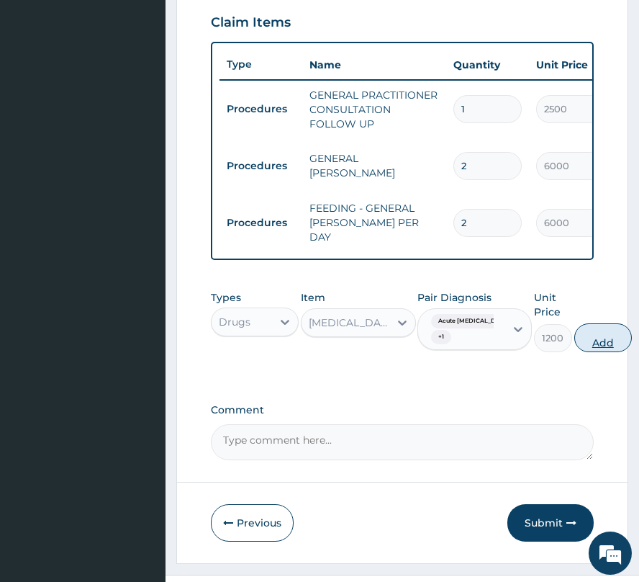
click at [598, 337] on button "Add" at bounding box center [604, 337] width 58 height 29
click at [598, 337] on form "Step 2 of 2 PA Code / Prescription Code PA/7AE660 Encounter Date [DATE] Importa…" at bounding box center [402, 46] width 452 height 1038
type input "0"
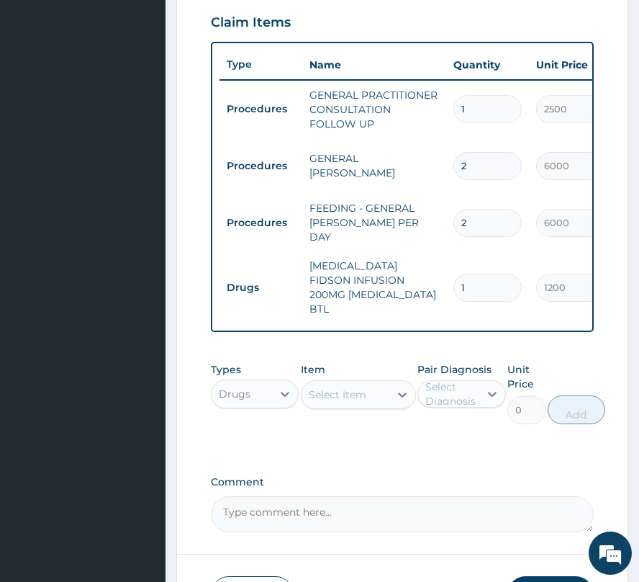
drag, startPoint x: 458, startPoint y: 259, endPoint x: 478, endPoint y: 264, distance: 20.6
click at [478, 274] on input "1" at bounding box center [488, 288] width 68 height 28
type input "3"
type input "3600.00"
drag, startPoint x: 478, startPoint y: 262, endPoint x: 421, endPoint y: 275, distance: 58.3
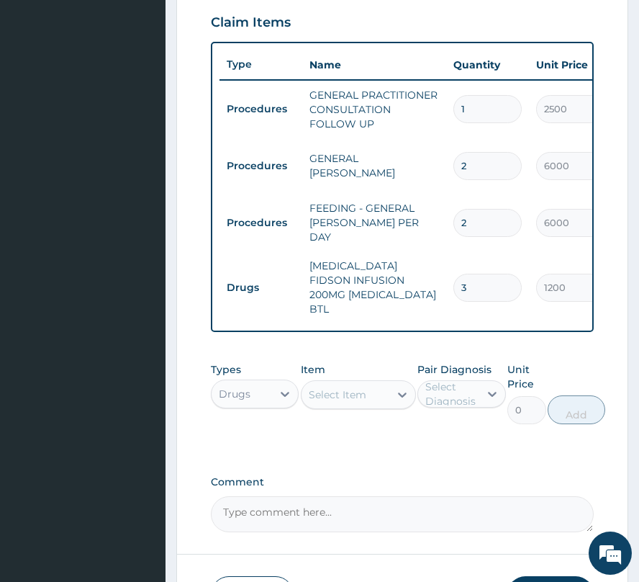
click at [421, 275] on tr "Drugs [MEDICAL_DATA] FIDSON INFUSION 200MG [MEDICAL_DATA] BTL 3 1200 3600.00 Ac…" at bounding box center [573, 287] width 706 height 72
type input "4"
type input "4800.00"
type input "4"
click at [383, 383] on div "Select Item" at bounding box center [346, 394] width 88 height 23
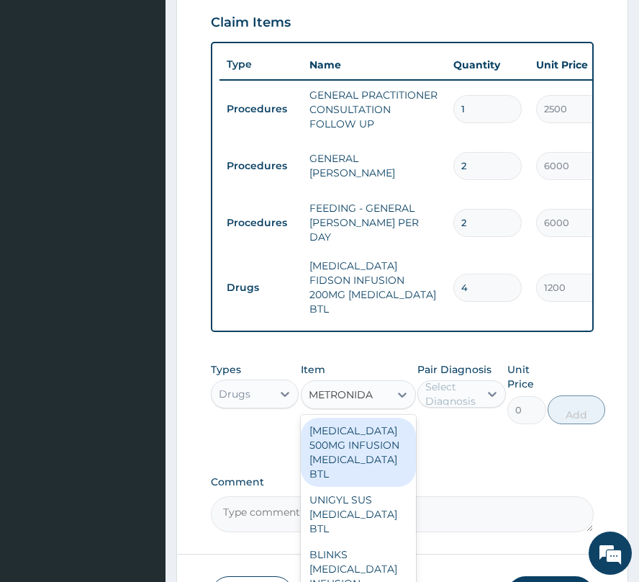
type input "METRONIDAZ"
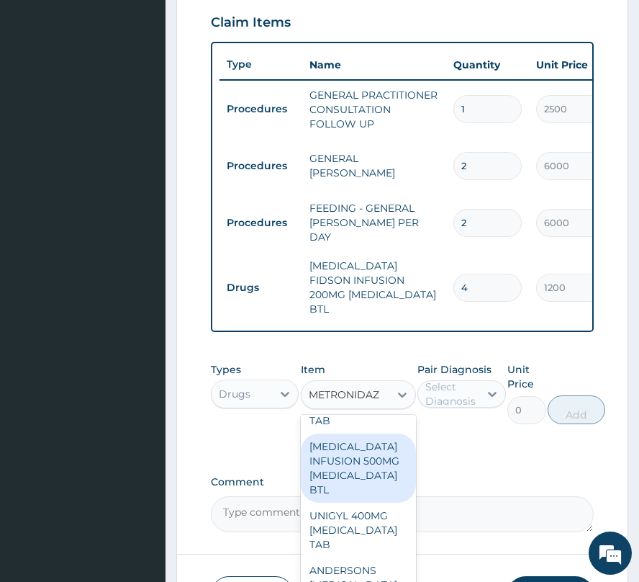
scroll to position [1344, 0]
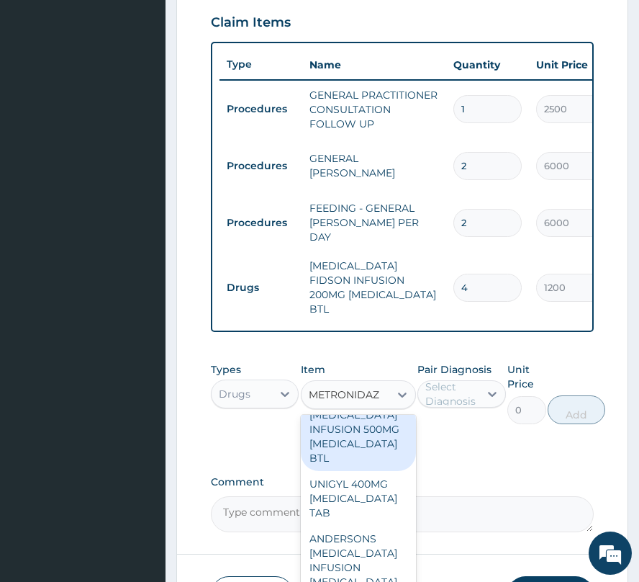
click at [366, 445] on div "[MEDICAL_DATA] INFUSION 500MG [MEDICAL_DATA] BTL" at bounding box center [358, 436] width 115 height 69
type input "1200"
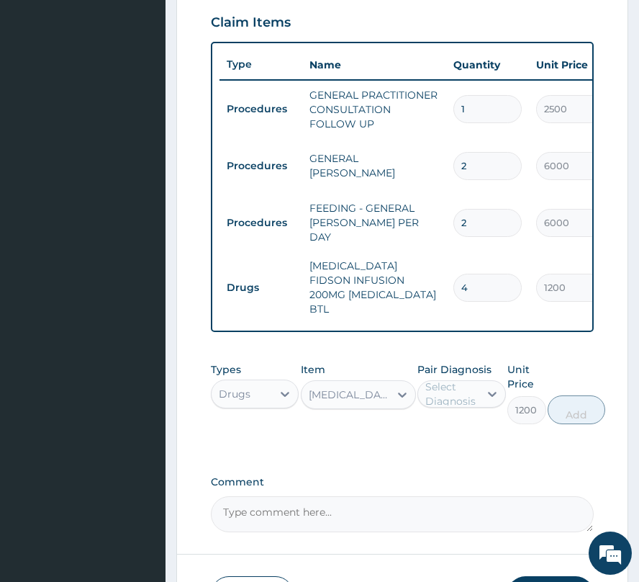
click at [441, 379] on div "Select Diagnosis" at bounding box center [452, 393] width 52 height 29
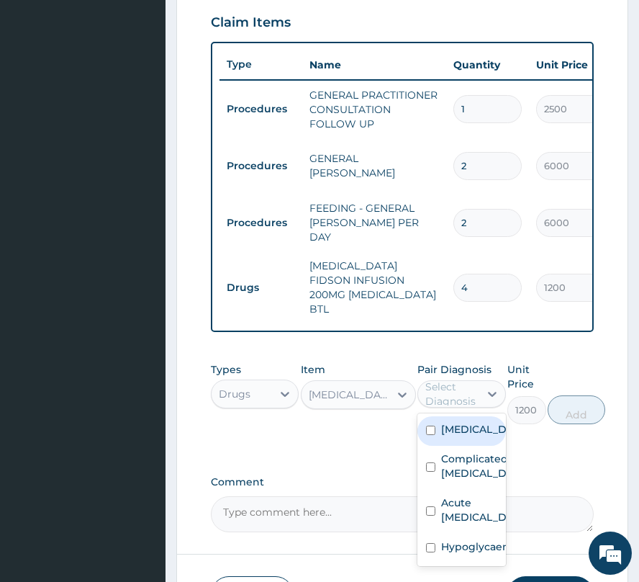
click at [459, 422] on label "[MEDICAL_DATA]" at bounding box center [476, 429] width 71 height 14
checkbox input "true"
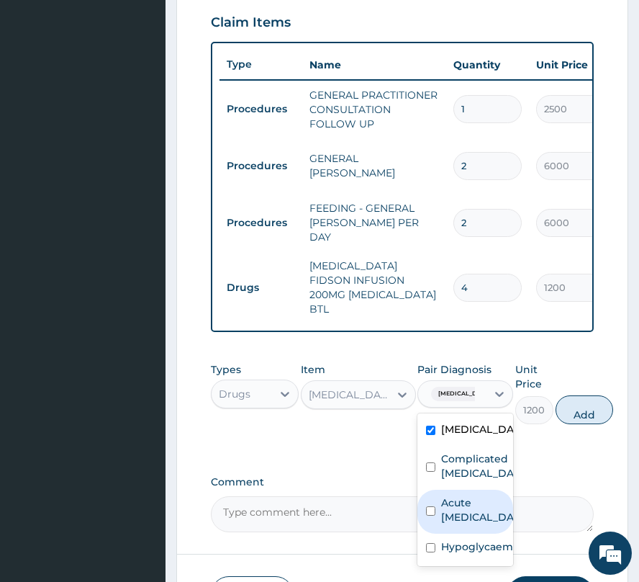
click at [447, 504] on label "Acute [MEDICAL_DATA]" at bounding box center [480, 509] width 78 height 29
checkbox input "true"
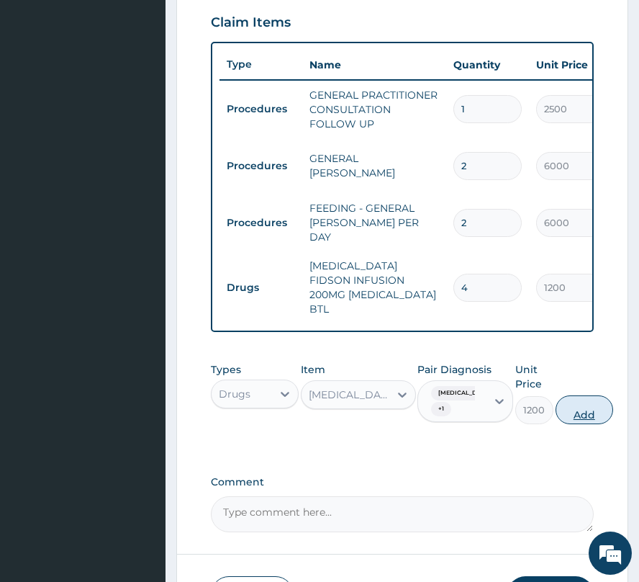
click at [574, 395] on button "Add" at bounding box center [585, 409] width 58 height 29
click at [574, 395] on div "PA Code / Prescription Code PA/7AE660 Encounter Date [DATE] Important Notice Pl…" at bounding box center [402, 59] width 383 height 945
type input "0"
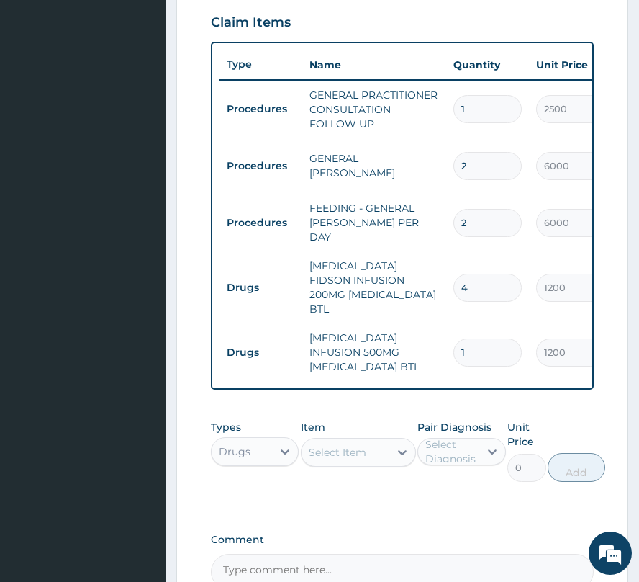
drag, startPoint x: 471, startPoint y: 325, endPoint x: 426, endPoint y: 343, distance: 48.1
click at [426, 343] on tr "Drugs [MEDICAL_DATA] INFUSION 500MG [MEDICAL_DATA] BTL 1 1200 1200.00 [MEDICAL_…" at bounding box center [573, 352] width 706 height 58
type input "6"
type input "7200.00"
type input "6"
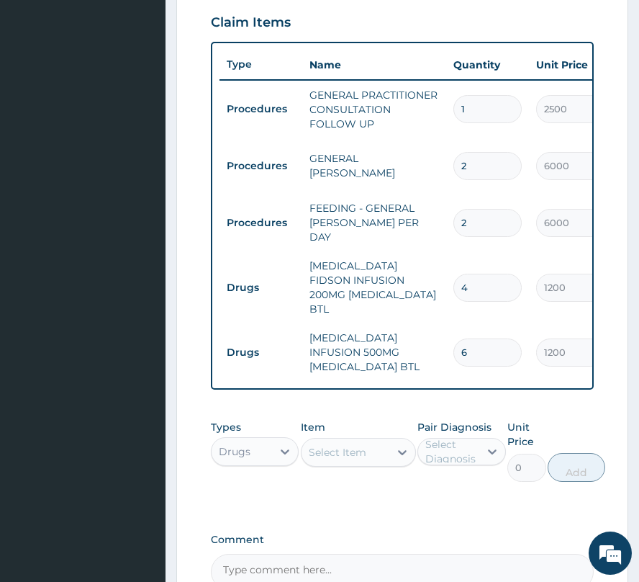
click at [330, 445] on div "Select Item" at bounding box center [338, 452] width 58 height 14
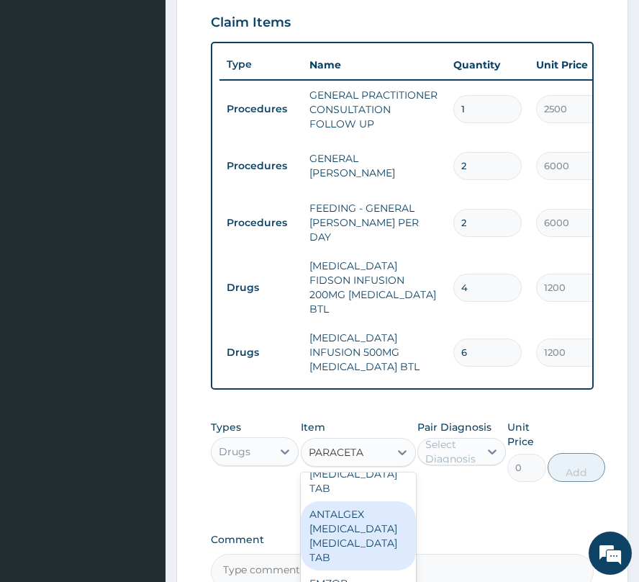
scroll to position [0, 0]
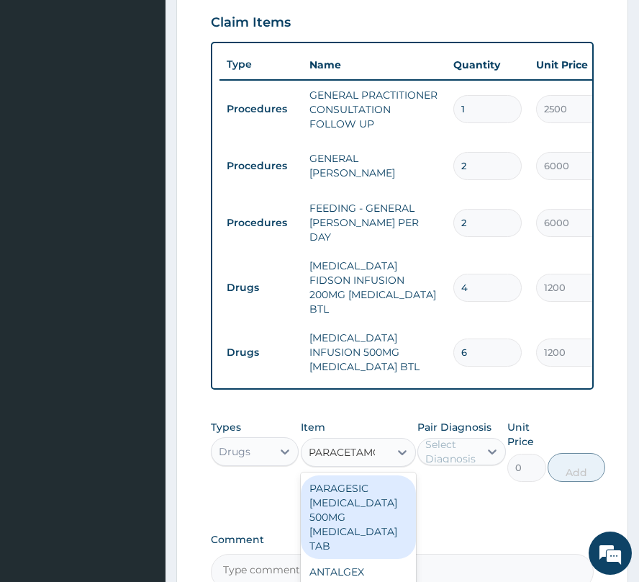
type input "[MEDICAL_DATA]"
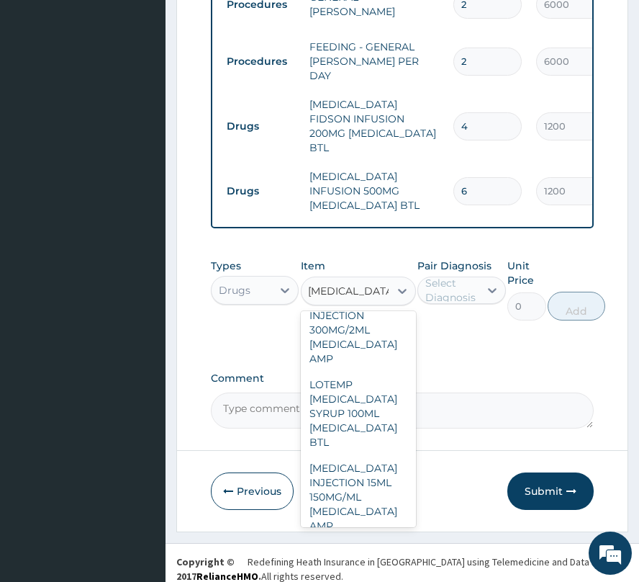
scroll to position [1210, 0]
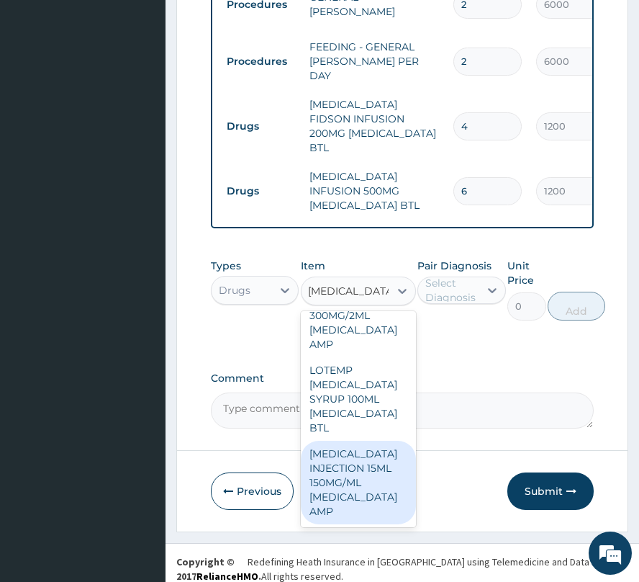
click at [366, 459] on div "[MEDICAL_DATA] INJECTION 15ML 150MG/ML [MEDICAL_DATA] AMP" at bounding box center [358, 483] width 115 height 84
type input "600"
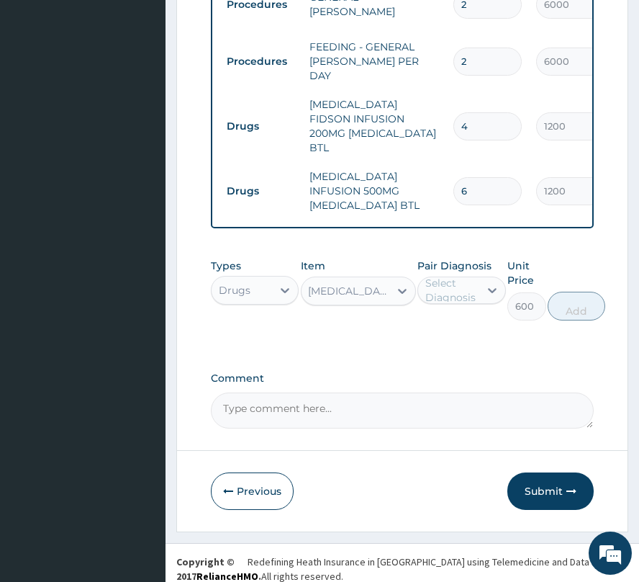
click at [476, 282] on div "Select Diagnosis" at bounding box center [452, 290] width 52 height 29
click at [462, 280] on div "Select Diagnosis" at bounding box center [452, 290] width 52 height 29
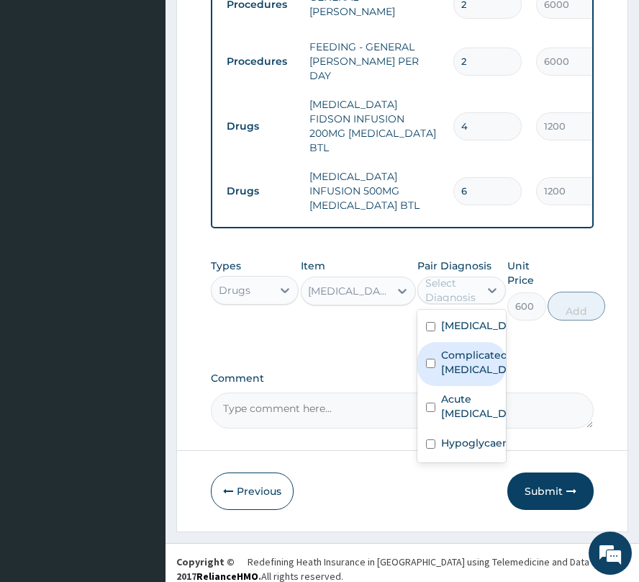
click at [464, 353] on label "Complicated [MEDICAL_DATA]" at bounding box center [476, 362] width 71 height 29
checkbox input "true"
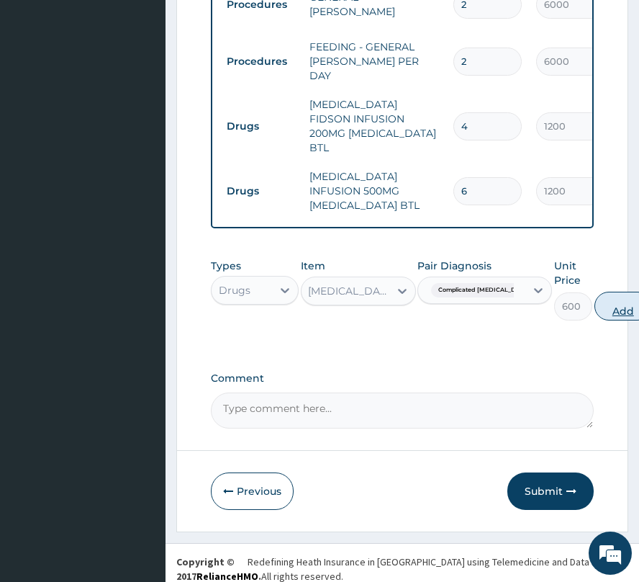
click at [595, 297] on button "Add" at bounding box center [624, 306] width 58 height 29
type input "0"
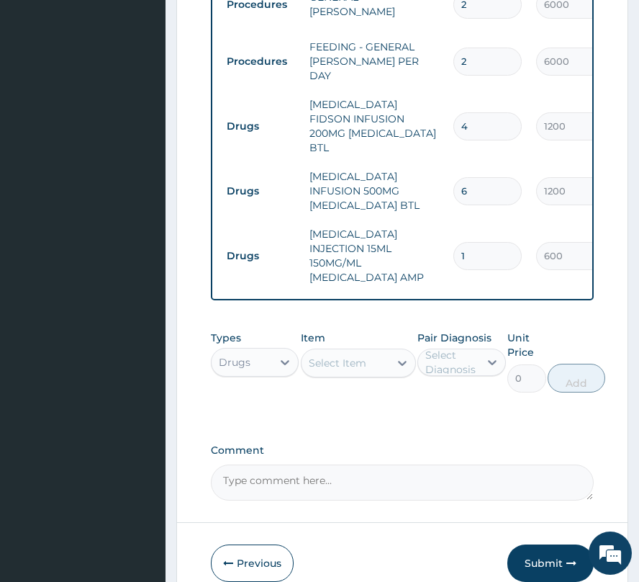
scroll to position [0, 0]
type input "12"
type input "7200.00"
type input "12"
click at [329, 356] on div "Select Item" at bounding box center [338, 363] width 58 height 14
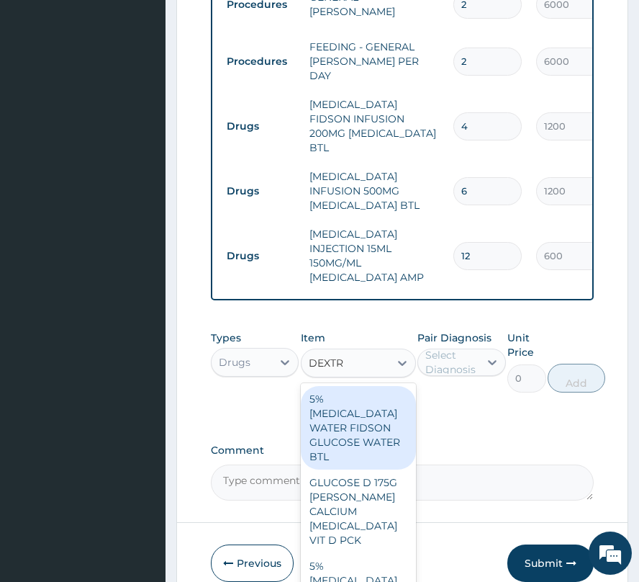
type input "DEXTRO"
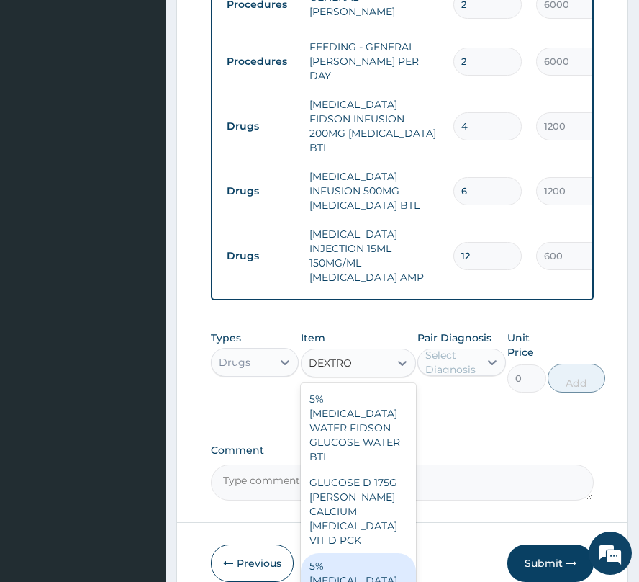
type input "1000"
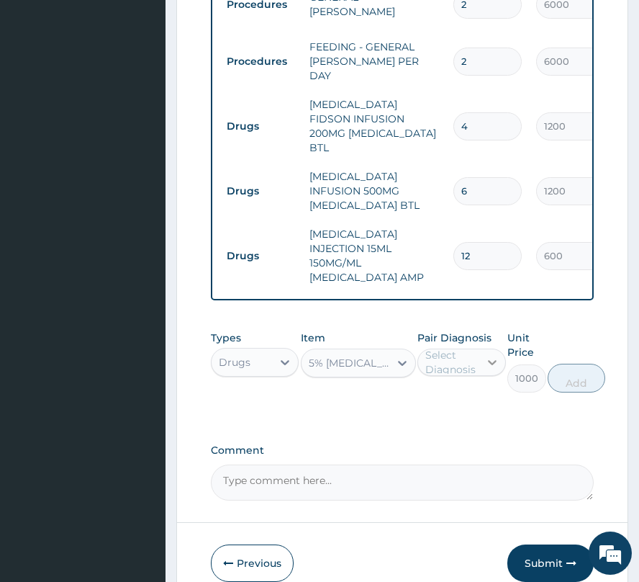
click at [485, 355] on icon at bounding box center [492, 362] width 14 height 14
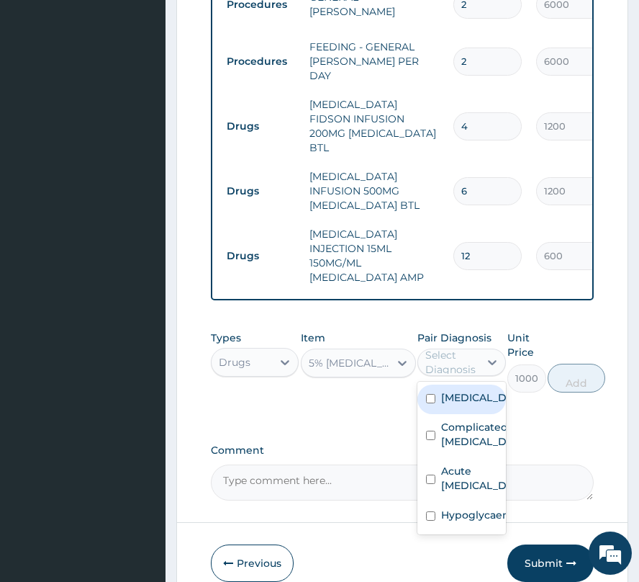
drag, startPoint x: 467, startPoint y: 399, endPoint x: 465, endPoint y: 409, distance: 10.2
click at [467, 400] on div "[MEDICAL_DATA] Complicated [MEDICAL_DATA] Acute [MEDICAL_DATA] Hypoglycaemia" at bounding box center [462, 458] width 88 height 153
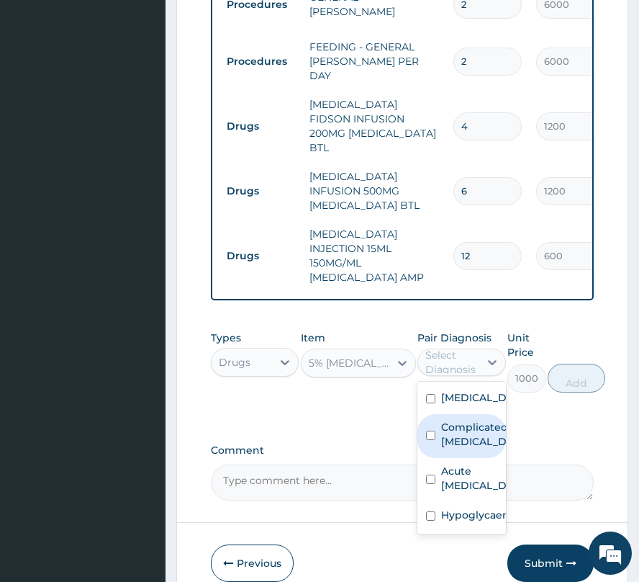
click at [464, 420] on label "Complicated [MEDICAL_DATA]" at bounding box center [476, 434] width 71 height 29
checkbox input "true"
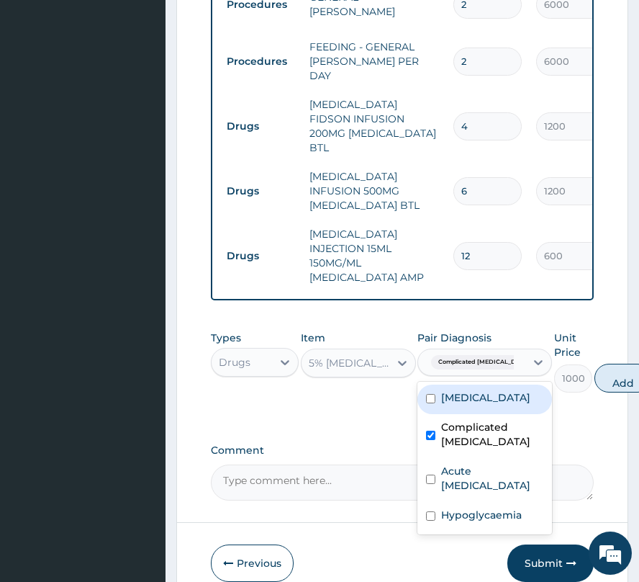
click at [454, 392] on div "[MEDICAL_DATA]" at bounding box center [485, 400] width 135 height 30
checkbox input "true"
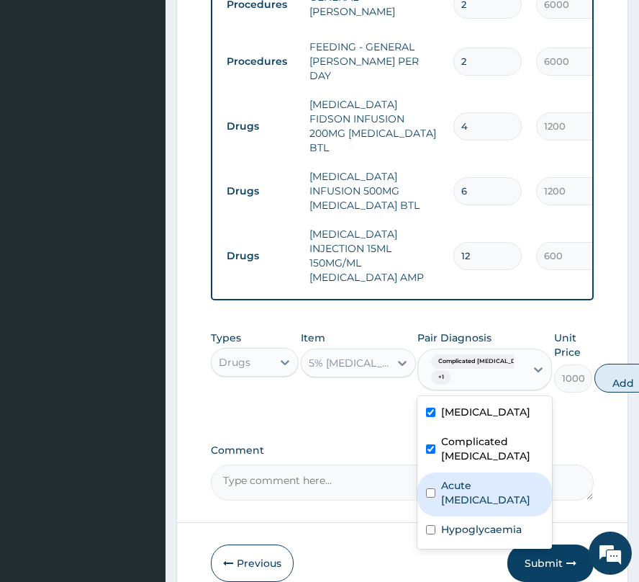
drag, startPoint x: 454, startPoint y: 471, endPoint x: 457, endPoint y: 503, distance: 31.8
click at [454, 480] on label "Acute [MEDICAL_DATA]" at bounding box center [492, 492] width 102 height 29
checkbox input "true"
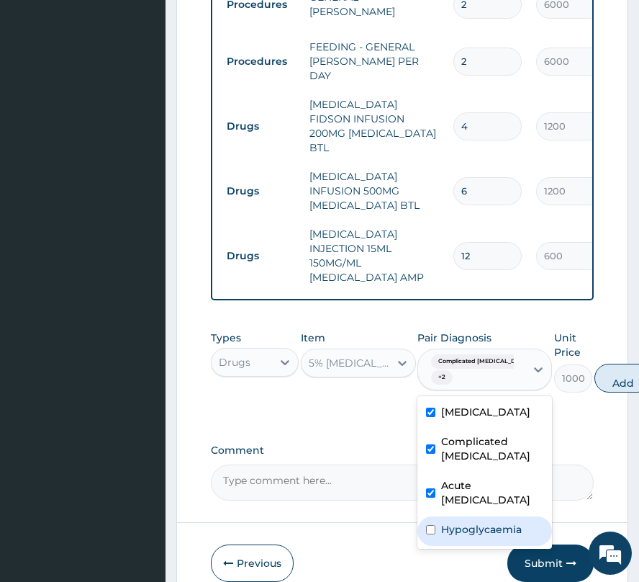
click at [458, 522] on label "Hypoglycaemia" at bounding box center [481, 529] width 81 height 14
checkbox input "true"
click at [595, 369] on button "Add" at bounding box center [624, 378] width 58 height 29
type input "0"
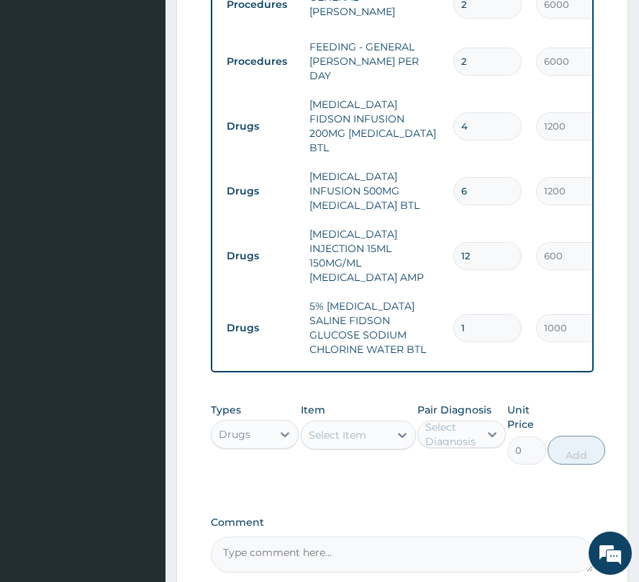
drag, startPoint x: 475, startPoint y: 301, endPoint x: 435, endPoint y: 313, distance: 41.9
click at [435, 313] on tr "Drugs 5% [MEDICAL_DATA] SALINE FIDSON GLUCOSE SODIUM CHLORINE WATER BTL 1 1000 …" at bounding box center [573, 328] width 706 height 72
type input "7"
type input "7000.00"
type input "7"
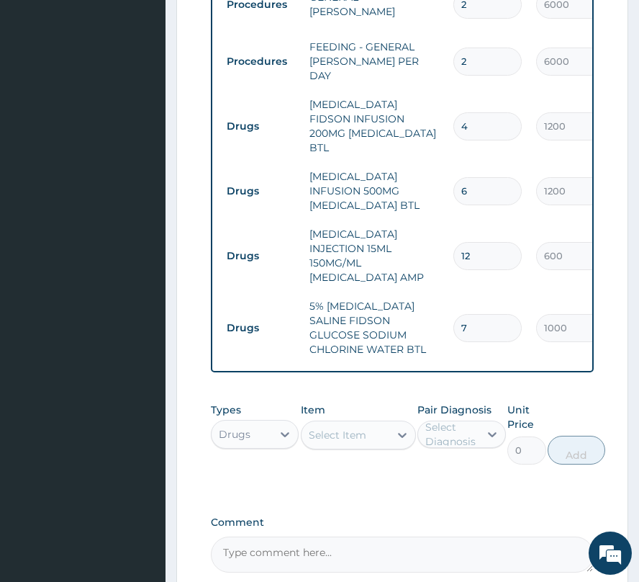
click at [372, 423] on div "Select Item" at bounding box center [346, 434] width 88 height 23
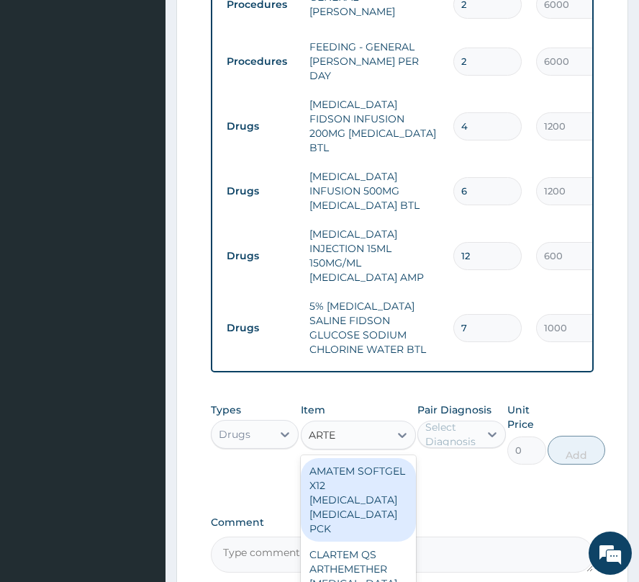
type input "ARTES"
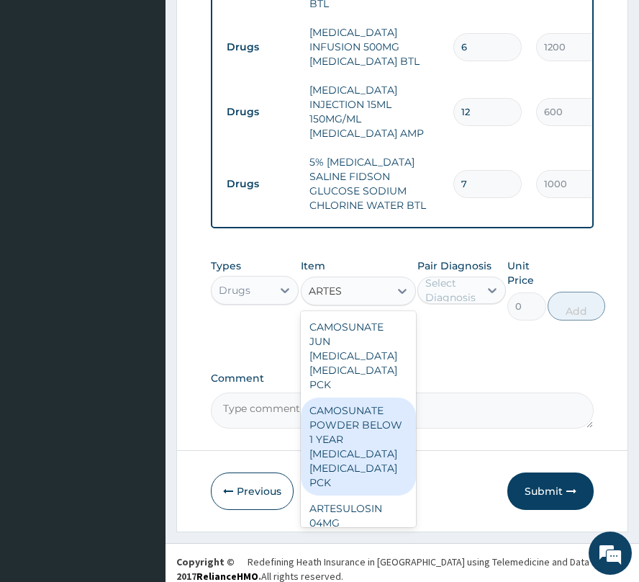
scroll to position [124, 0]
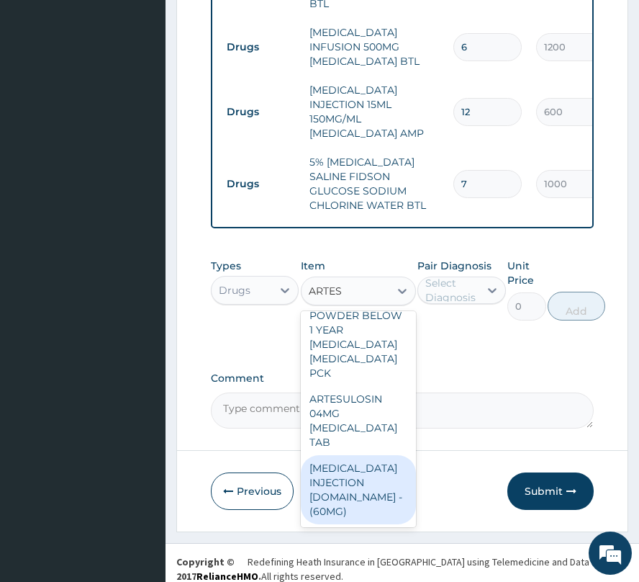
drag, startPoint x: 364, startPoint y: 475, endPoint x: 387, endPoint y: 392, distance: 85.8
click at [364, 465] on div "[MEDICAL_DATA] INJECTION [DOMAIN_NAME] - (60MG)" at bounding box center [358, 489] width 115 height 69
type input "3000"
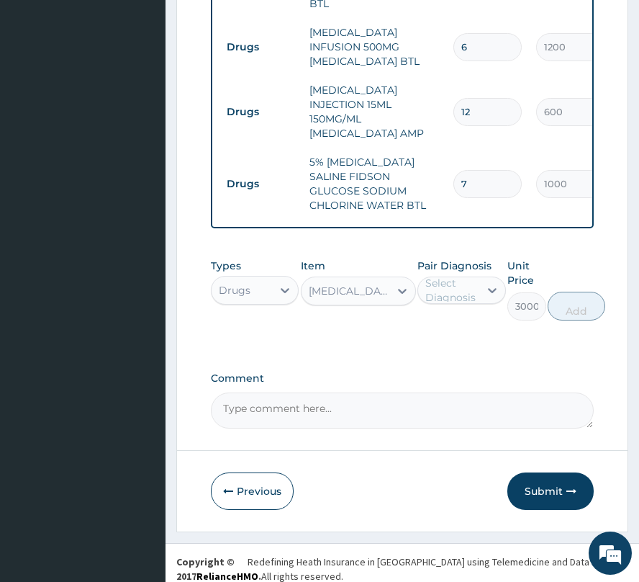
click at [457, 276] on div "Select Diagnosis" at bounding box center [452, 290] width 52 height 29
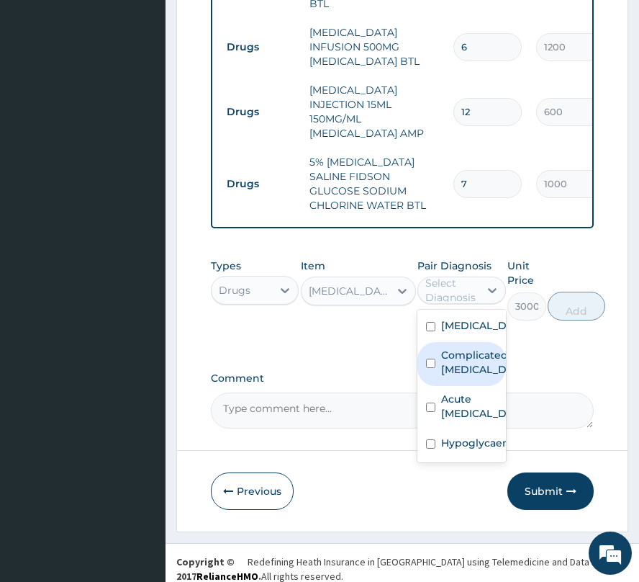
click at [461, 358] on label "Complicated [MEDICAL_DATA]" at bounding box center [476, 362] width 71 height 29
checkbox input "true"
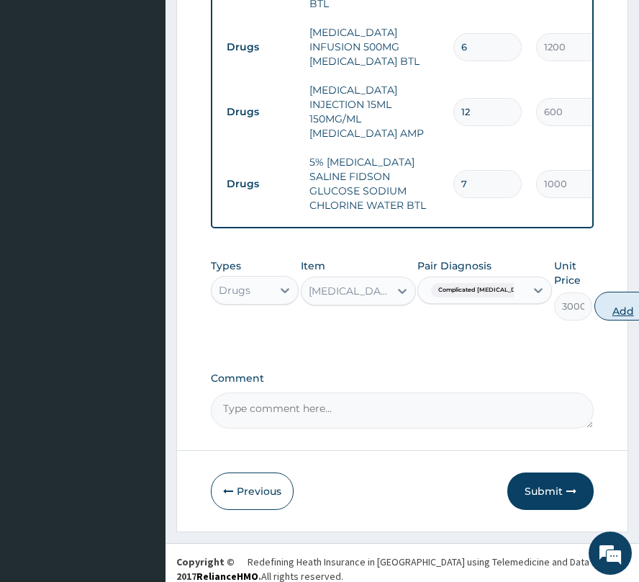
click at [595, 295] on button "Add" at bounding box center [624, 306] width 58 height 29
click at [589, 295] on div "Types Drugs Item [MEDICAL_DATA] INJECTION [DOMAIN_NAME] - (60MG) Pair Diagnosis…" at bounding box center [402, 289] width 383 height 76
type input "0"
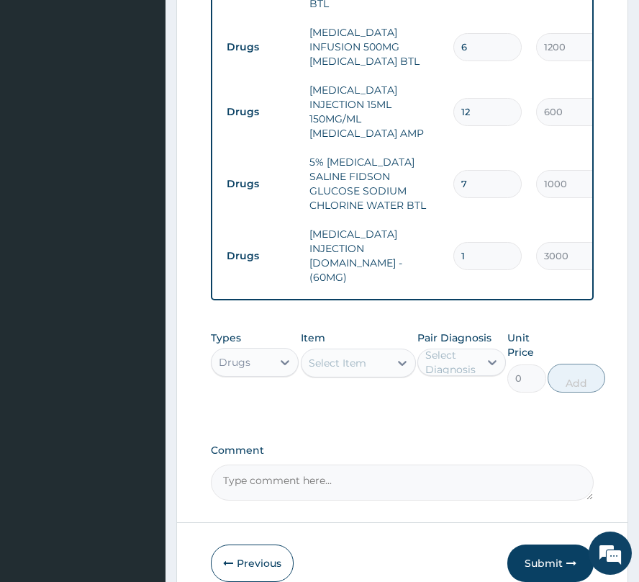
drag, startPoint x: 473, startPoint y: 220, endPoint x: 449, endPoint y: 223, distance: 23.9
click at [449, 235] on td "1" at bounding box center [487, 256] width 83 height 42
type input "6"
type input "18000.00"
type input "6"
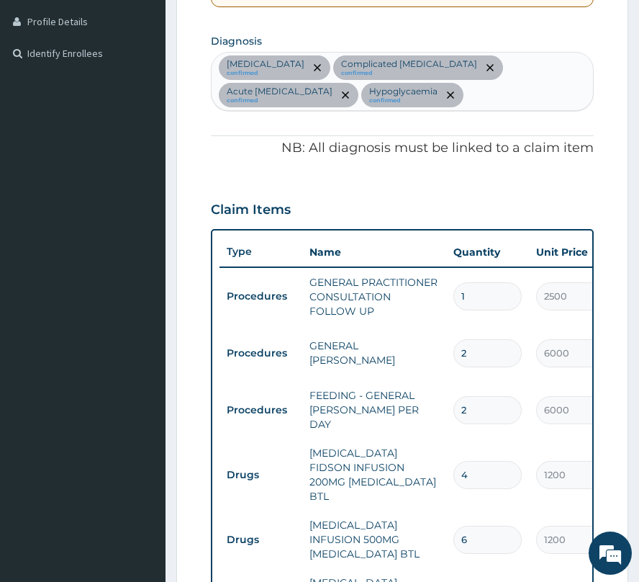
scroll to position [355, 0]
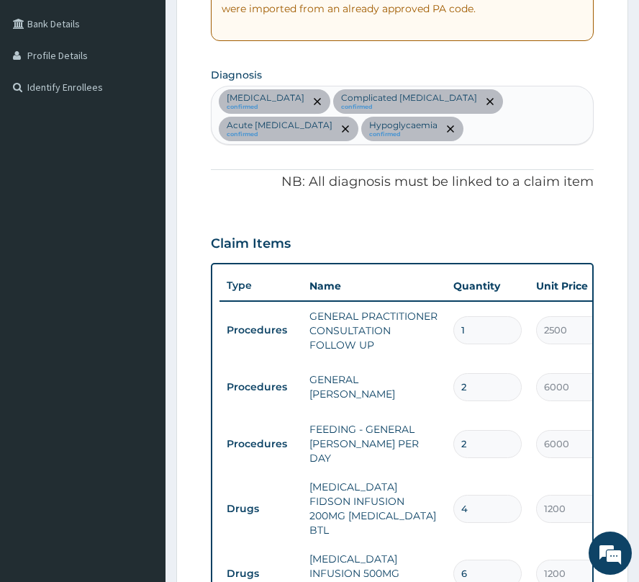
click at [334, 142] on div "[MEDICAL_DATA] confirmed Complicated [MEDICAL_DATA] confirmed Acute [MEDICAL_DA…" at bounding box center [403, 115] width 382 height 58
type input "HEADACHE"
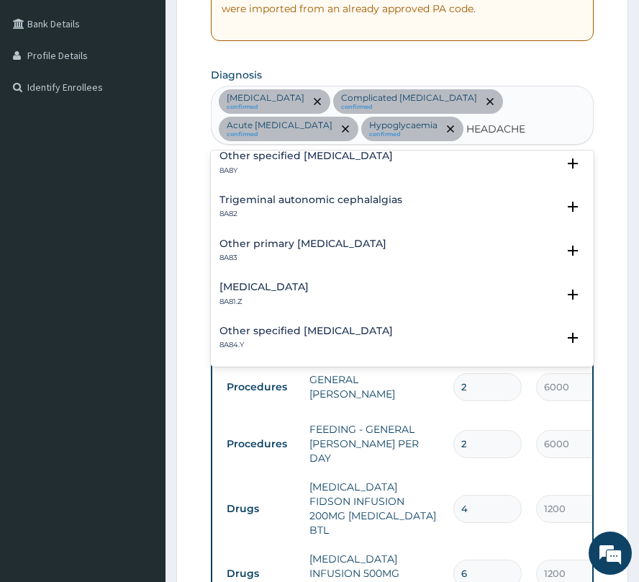
scroll to position [0, 0]
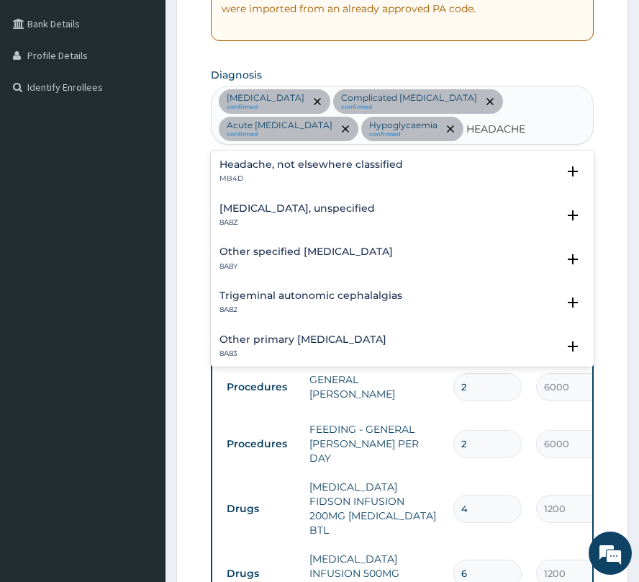
click at [327, 166] on h4 "Headache, not elsewhere classified" at bounding box center [312, 164] width 184 height 11
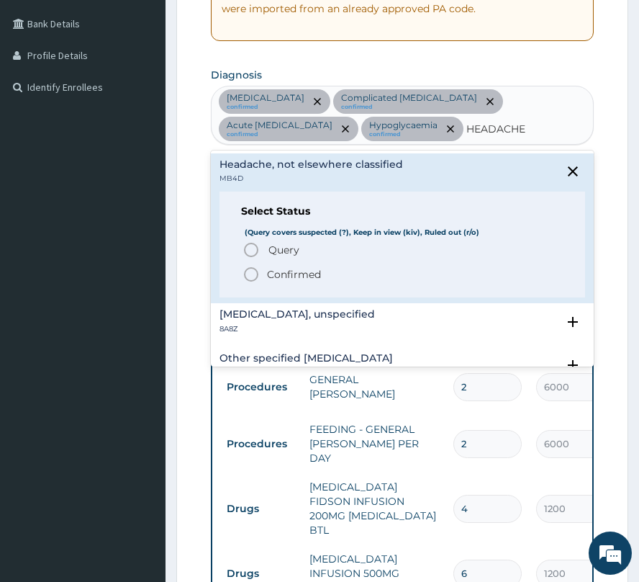
click at [277, 275] on p "Confirmed" at bounding box center [294, 274] width 54 height 14
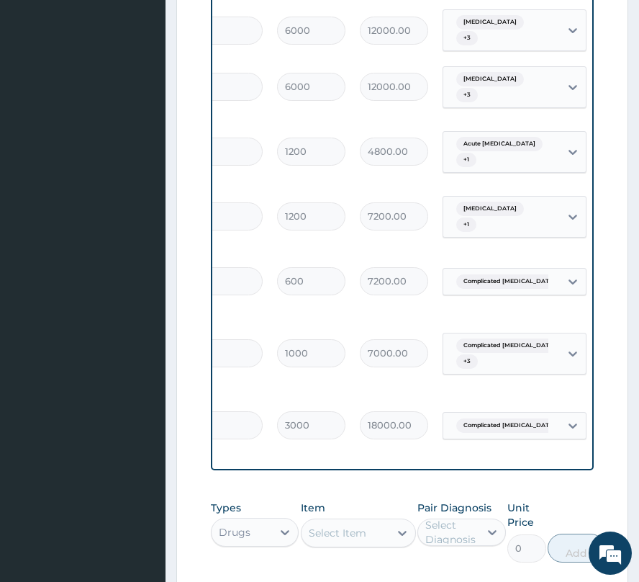
scroll to position [0, 263]
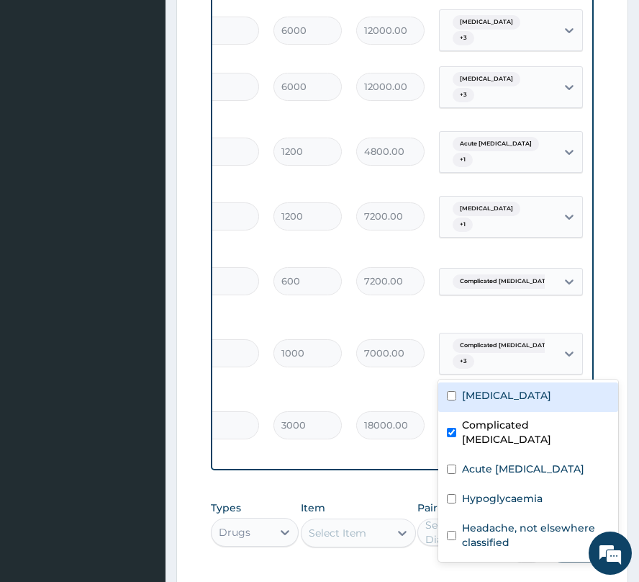
click at [539, 413] on div "Complicated [MEDICAL_DATA]" at bounding box center [498, 425] width 117 height 24
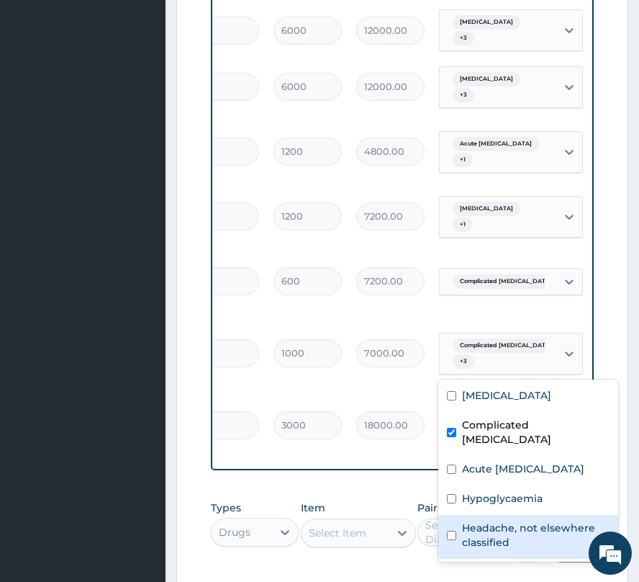
click at [494, 528] on label "Headache, not elsewhere classified" at bounding box center [536, 535] width 148 height 29
checkbox input "true"
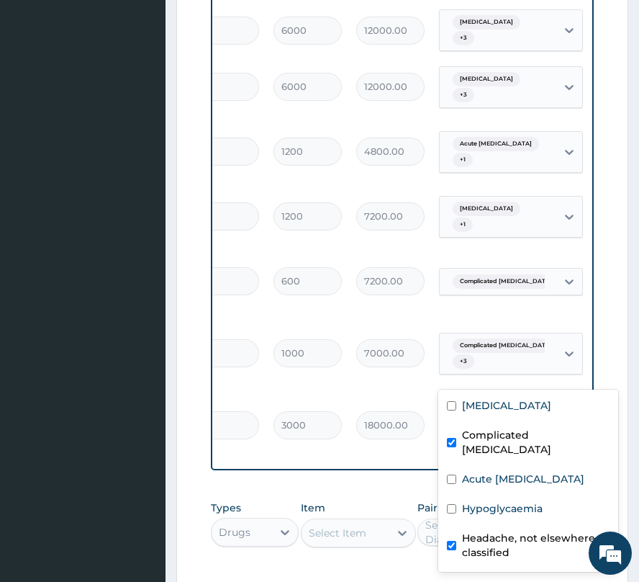
scroll to position [0, 0]
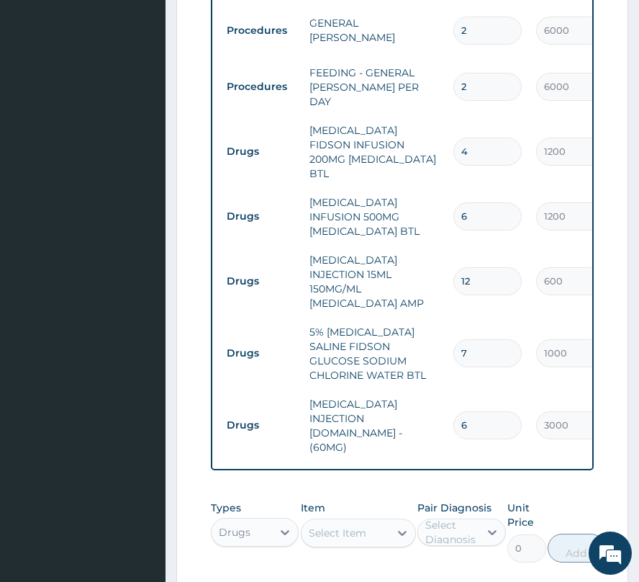
click at [312, 526] on div "Select Item" at bounding box center [338, 533] width 58 height 14
type input "COART"
type input "3360"
click at [480, 519] on div at bounding box center [493, 532] width 26 height 26
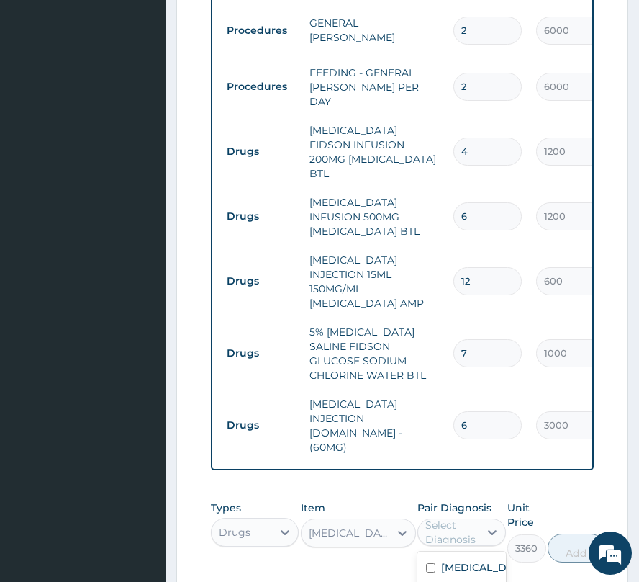
checkbox input "true"
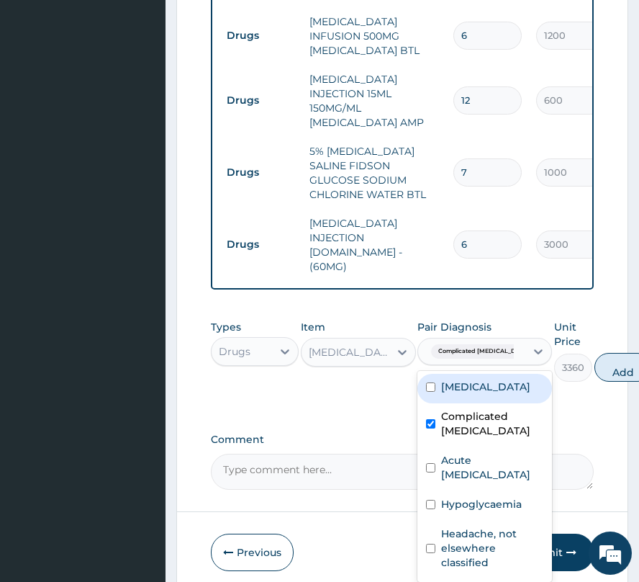
scroll to position [937, 0]
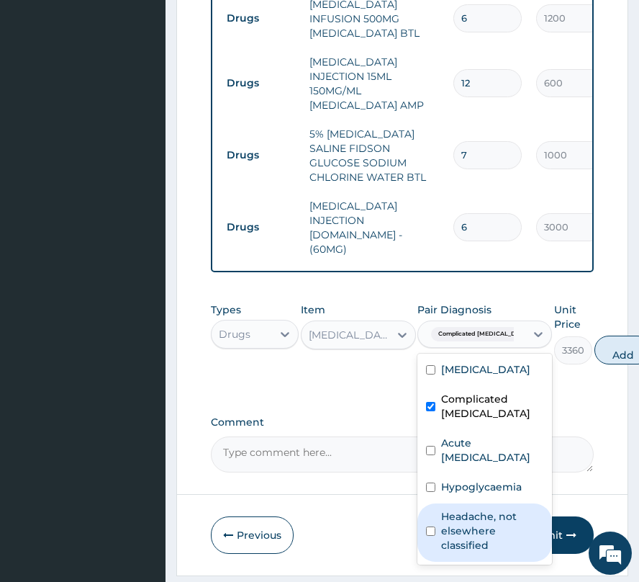
click at [455, 509] on label "Headache, not elsewhere classified" at bounding box center [492, 530] width 102 height 43
checkbox input "true"
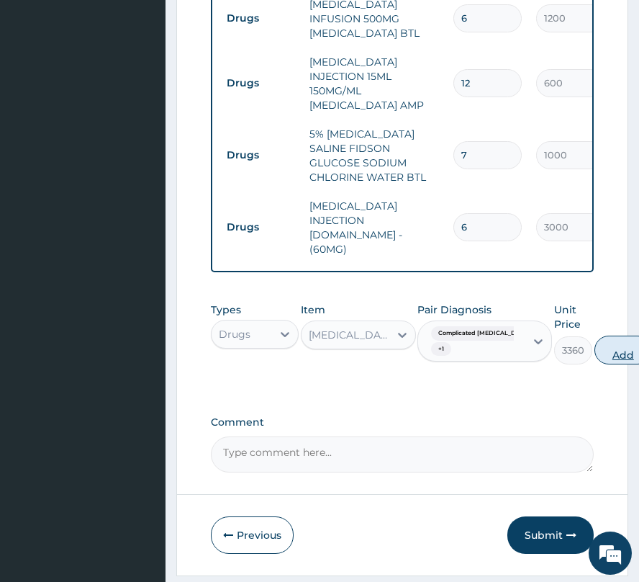
click at [595, 336] on button "Add" at bounding box center [624, 350] width 58 height 29
type input "0"
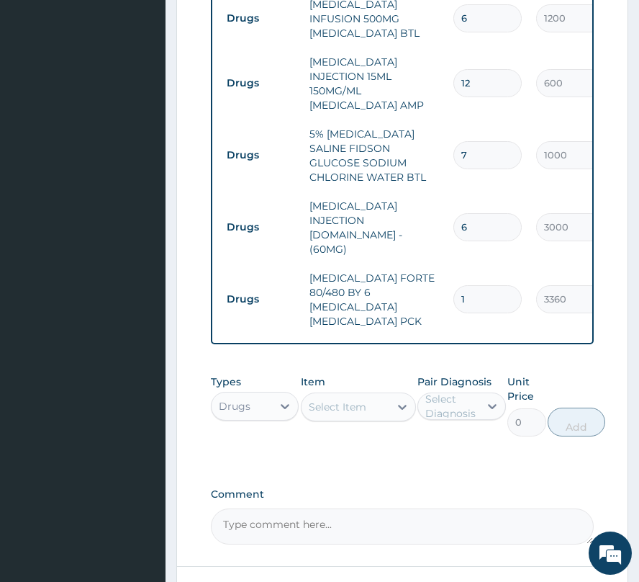
click at [379, 395] on div "Select Item" at bounding box center [346, 406] width 88 height 23
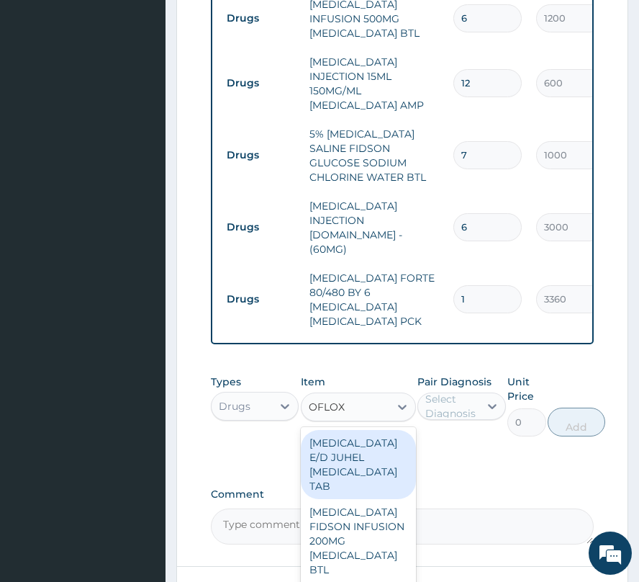
type input "OFLOXA"
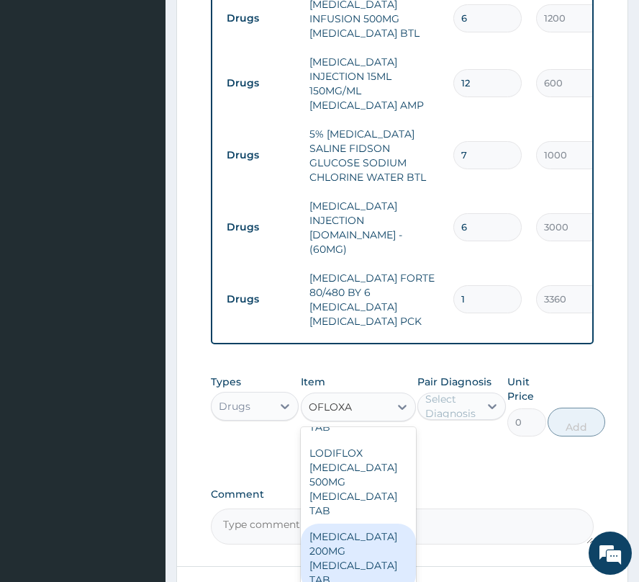
scroll to position [1152, 0]
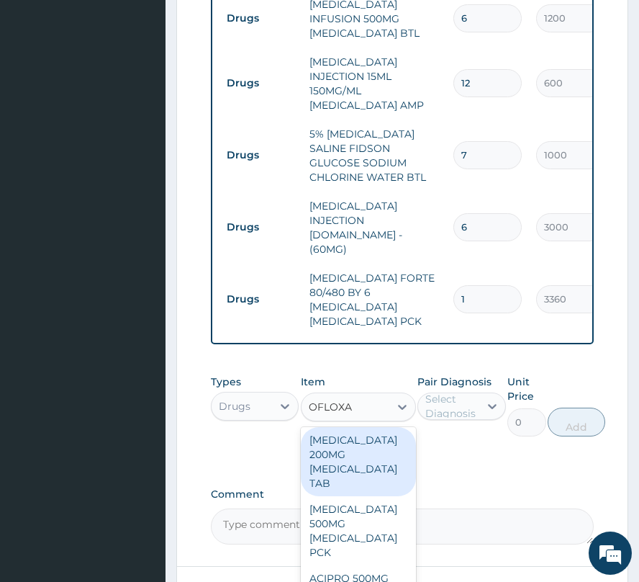
click at [336, 428] on div "[MEDICAL_DATA] 200MG [MEDICAL_DATA] TAB" at bounding box center [358, 461] width 115 height 69
type input "3300"
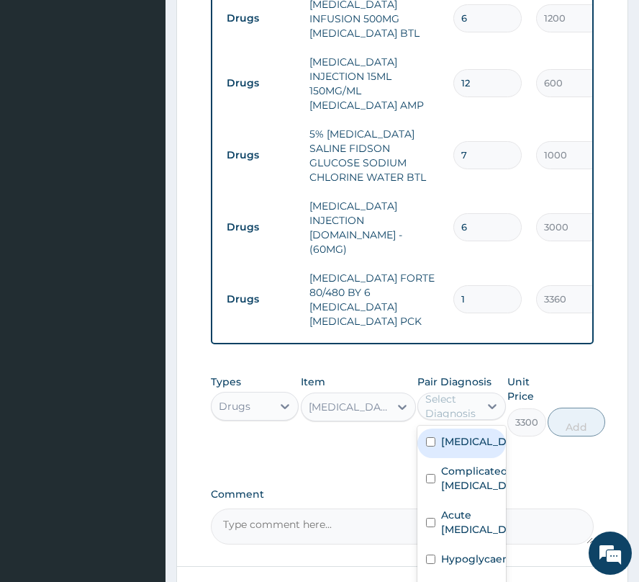
click at [459, 392] on div "Select Diagnosis" at bounding box center [452, 406] width 52 height 29
click at [461, 434] on label "[MEDICAL_DATA]" at bounding box center [476, 441] width 71 height 14
checkbox input "true"
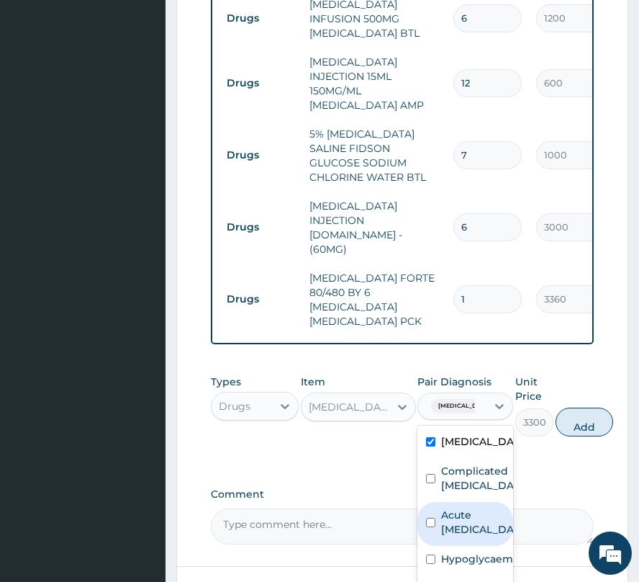
click at [462, 508] on label "Acute [MEDICAL_DATA]" at bounding box center [480, 522] width 78 height 29
checkbox input "true"
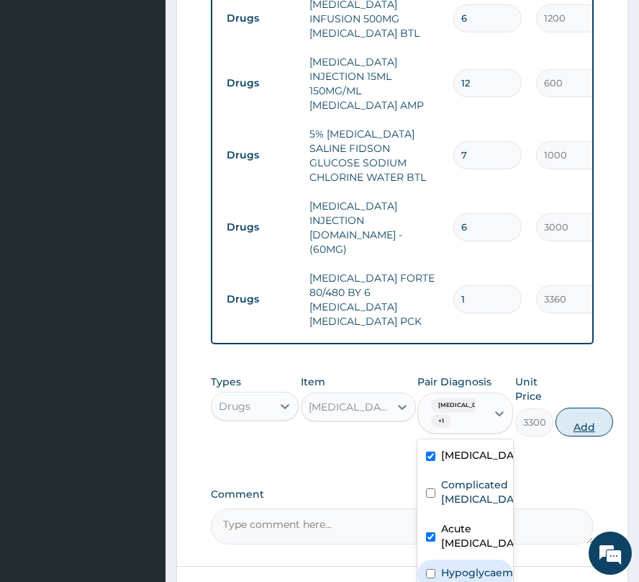
click at [583, 408] on button "Add" at bounding box center [585, 422] width 58 height 29
type input "0"
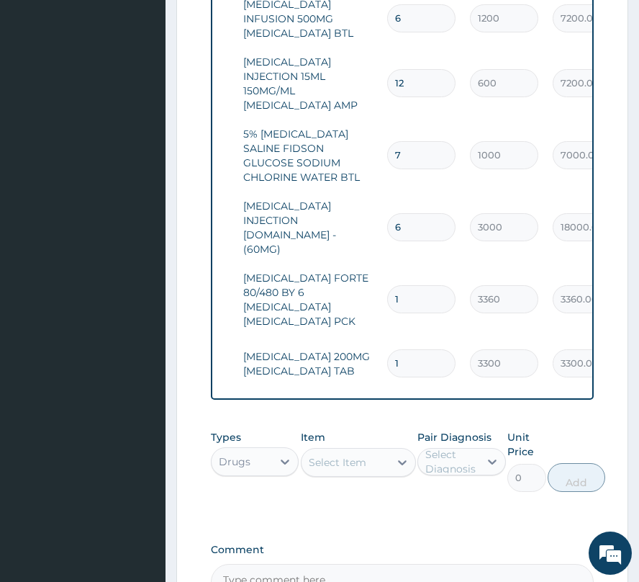
scroll to position [0, 58]
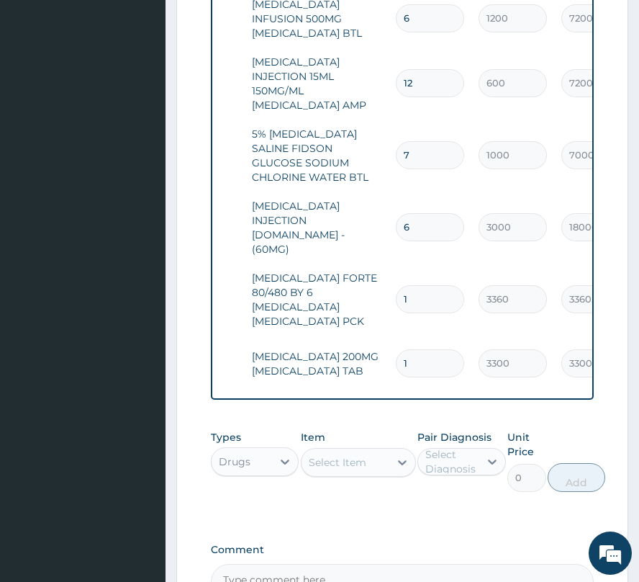
click at [331, 455] on div "Select Item" at bounding box center [338, 462] width 58 height 14
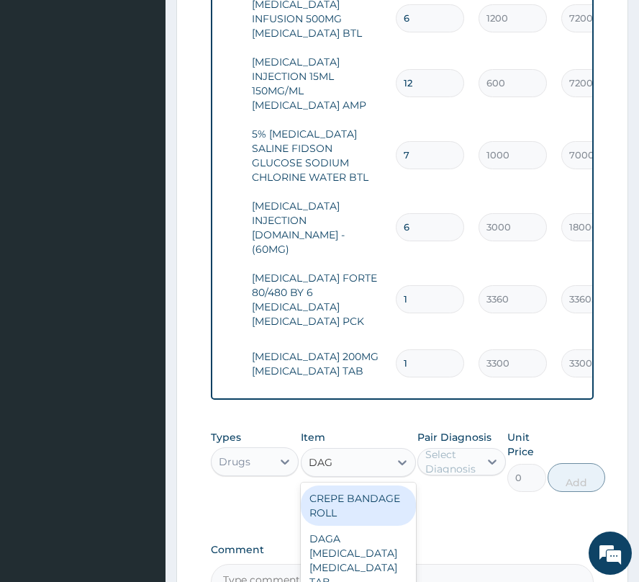
type input "DAGA"
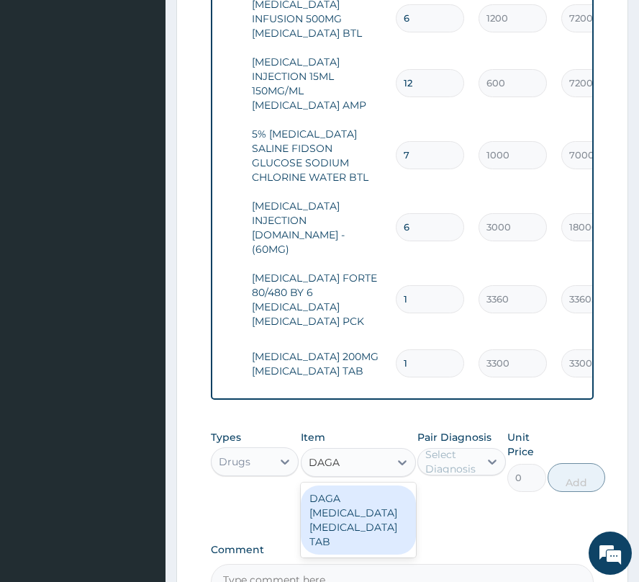
drag, startPoint x: 355, startPoint y: 427, endPoint x: 380, endPoint y: 421, distance: 26.0
click at [358, 485] on div "DAGA [MEDICAL_DATA] [MEDICAL_DATA] TAB" at bounding box center [358, 519] width 115 height 69
type input "24"
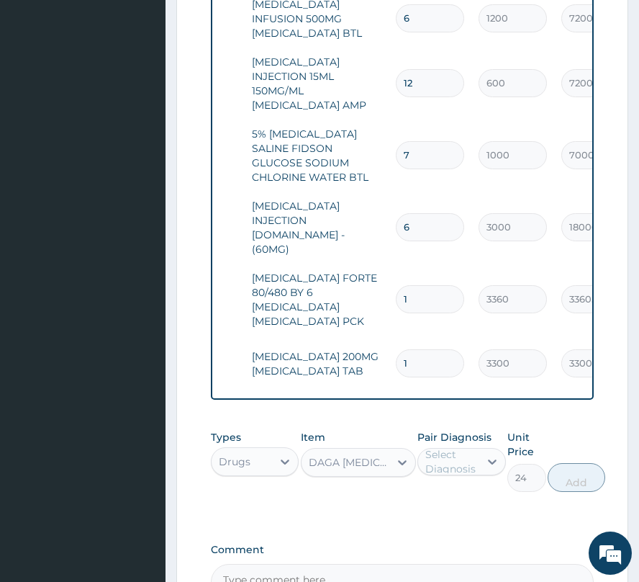
click at [464, 447] on div "Select Diagnosis" at bounding box center [452, 461] width 52 height 29
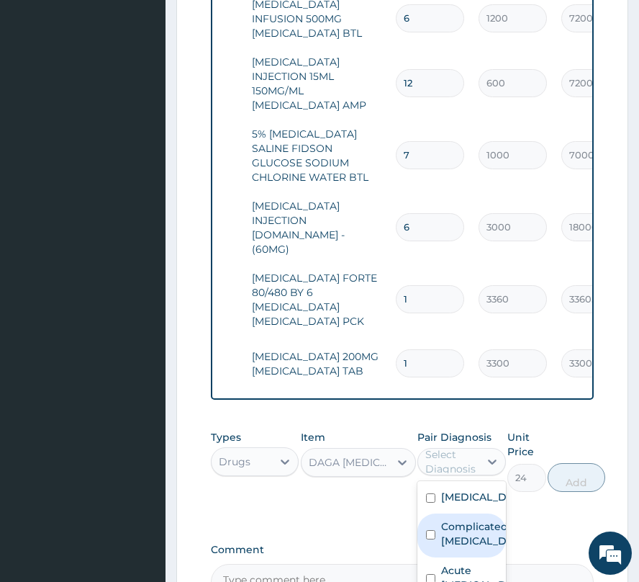
click at [445, 519] on label "Complicated [MEDICAL_DATA]" at bounding box center [476, 533] width 71 height 29
checkbox input "true"
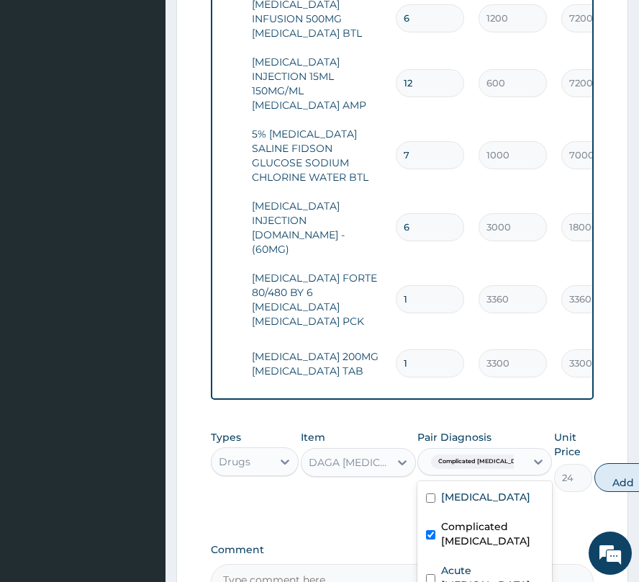
scroll to position [53, 0]
checkbox input "true"
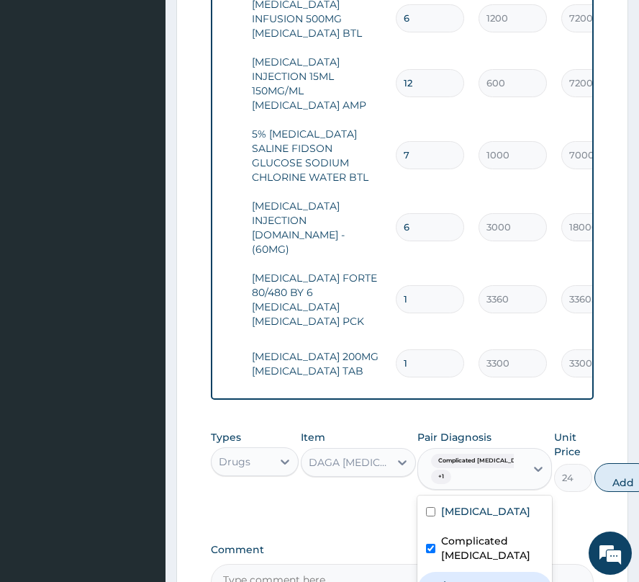
click at [595, 463] on button "Add" at bounding box center [624, 477] width 58 height 29
type input "0"
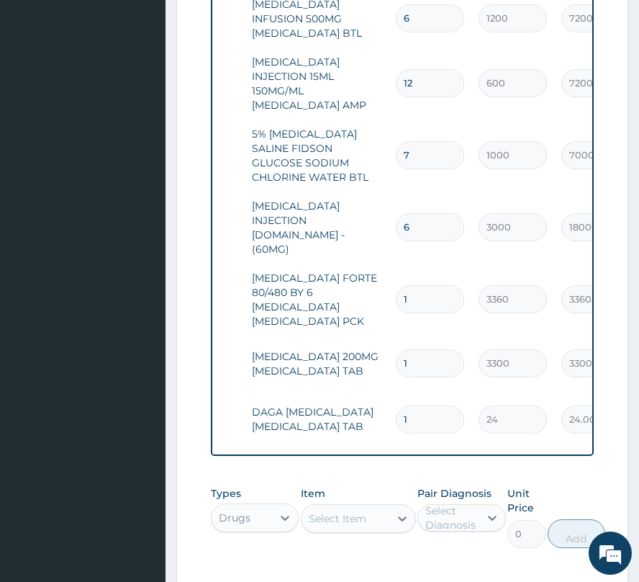
click at [419, 405] on input "1" at bounding box center [430, 419] width 68 height 28
type input "18"
type input "432.00"
type input "18"
click at [343, 511] on div "Select Item" at bounding box center [338, 518] width 58 height 14
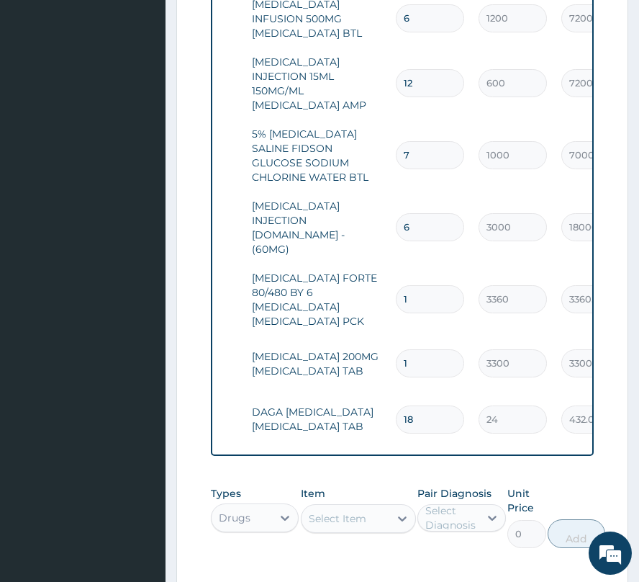
click at [343, 511] on div "Select Item" at bounding box center [338, 518] width 58 height 14
paste input "[MEDICAL_DATA] 400MG LONGER LIFE [MEDICAL_DATA] TAB"
type input "[MEDICAL_DATA] 400MG LONGER LIFE [MEDICAL_DATA] TAB"
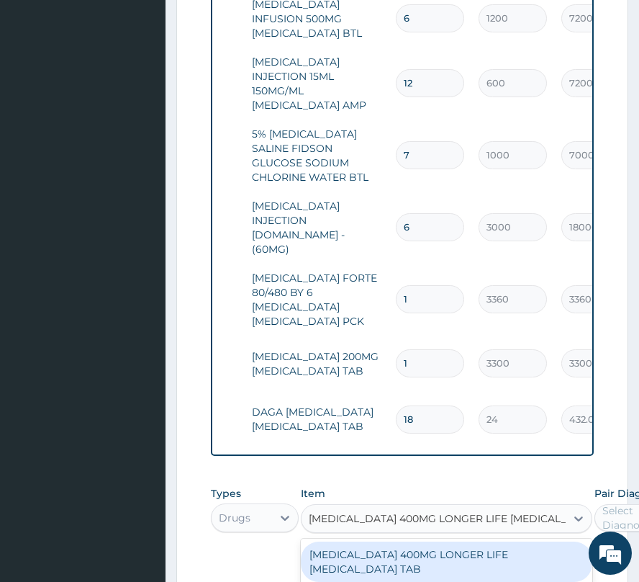
scroll to position [0, 19]
click at [419, 541] on div "[MEDICAL_DATA] 400MG LONGER LIFE [MEDICAL_DATA] TAB" at bounding box center [447, 561] width 292 height 40
type input "420"
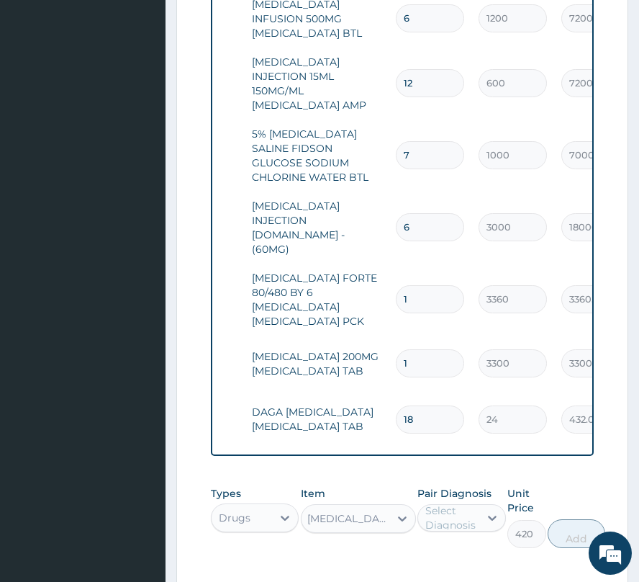
scroll to position [0, 1]
click at [435, 503] on div "Select Diagnosis" at bounding box center [452, 517] width 52 height 29
click at [468, 546] on label "[MEDICAL_DATA]" at bounding box center [476, 553] width 71 height 14
checkbox input "true"
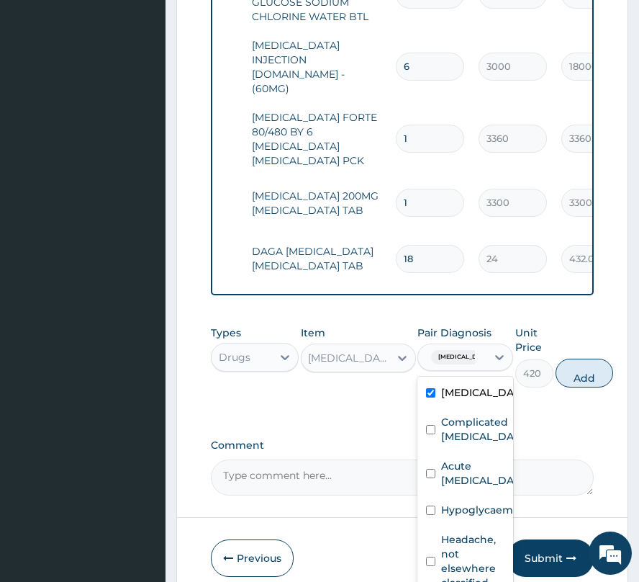
scroll to position [1101, 0]
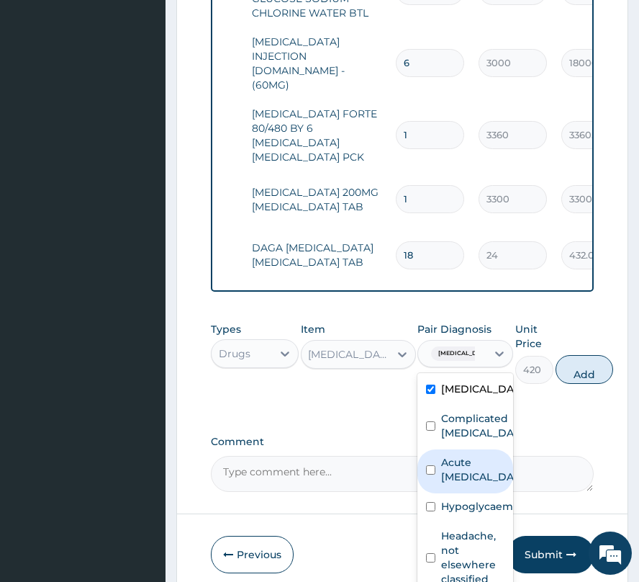
click at [459, 455] on label "Acute [MEDICAL_DATA]" at bounding box center [480, 469] width 78 height 29
checkbox input "true"
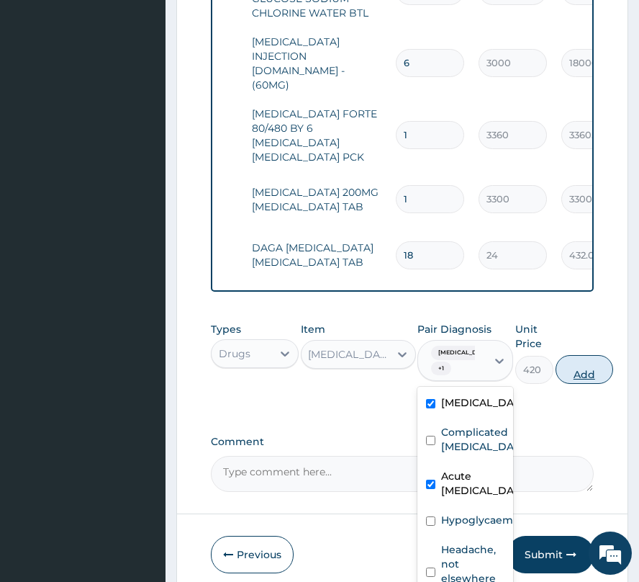
click at [580, 355] on button "Add" at bounding box center [585, 369] width 58 height 29
click at [580, 315] on div "Types Drugs Item [MEDICAL_DATA] 400MG LONGER LIFE [MEDICAL_DATA] TAB Pair Diagn…" at bounding box center [402, 353] width 383 height 76
type input "0"
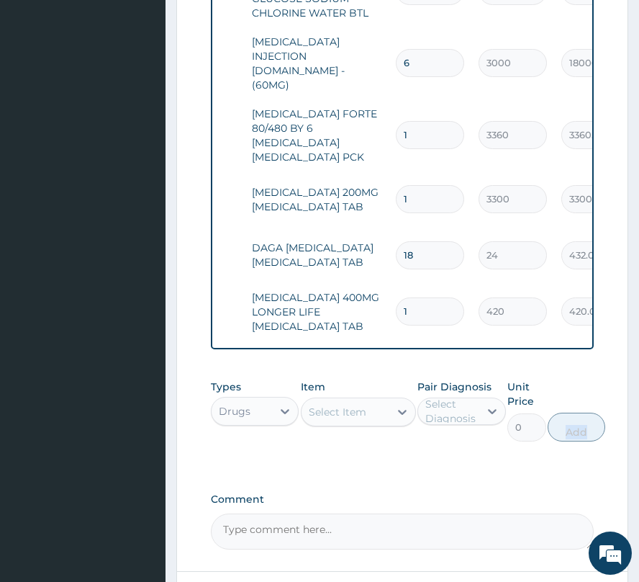
scroll to position [0, 0]
click at [415, 297] on input "1" at bounding box center [430, 311] width 68 height 28
type input "14"
type input "5880.00"
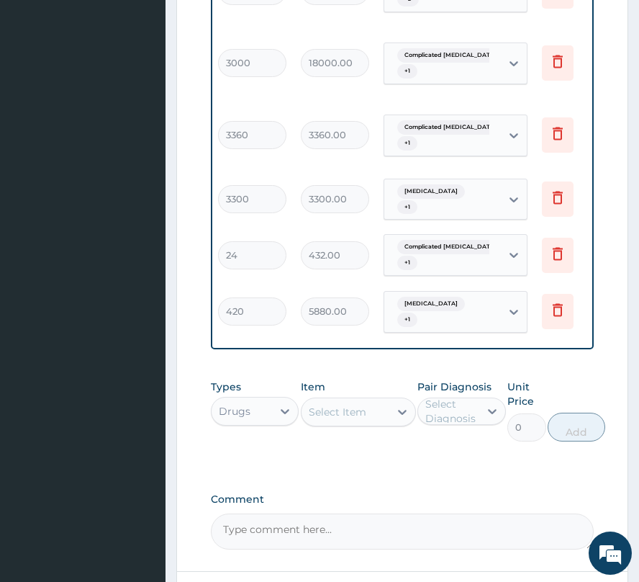
scroll to position [0, 338]
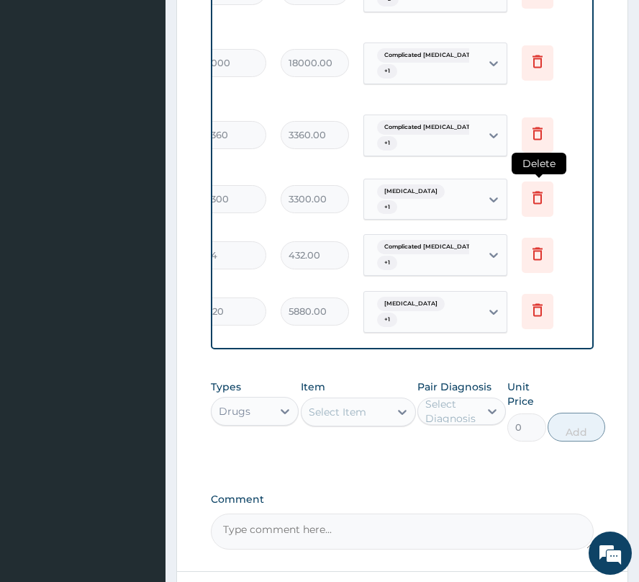
type input "14"
click at [531, 189] on icon at bounding box center [537, 197] width 17 height 17
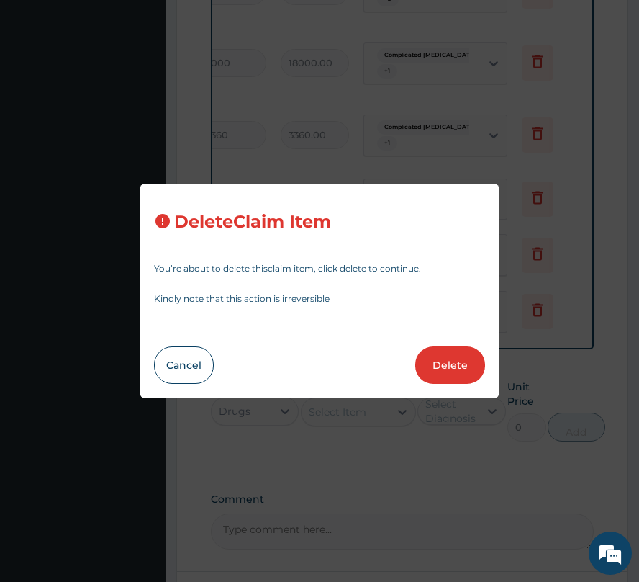
click at [448, 367] on button "Delete" at bounding box center [450, 364] width 70 height 37
click at [448, 493] on label "Comment" at bounding box center [402, 499] width 383 height 12
click at [448, 513] on textarea "Comment" at bounding box center [402, 531] width 383 height 36
type input "18"
type input "24"
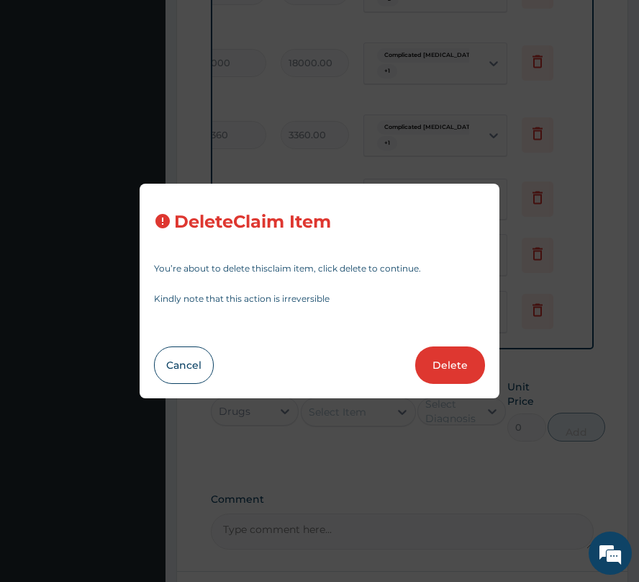
type input "432.00"
type input "14"
type input "420"
type input "5880.00"
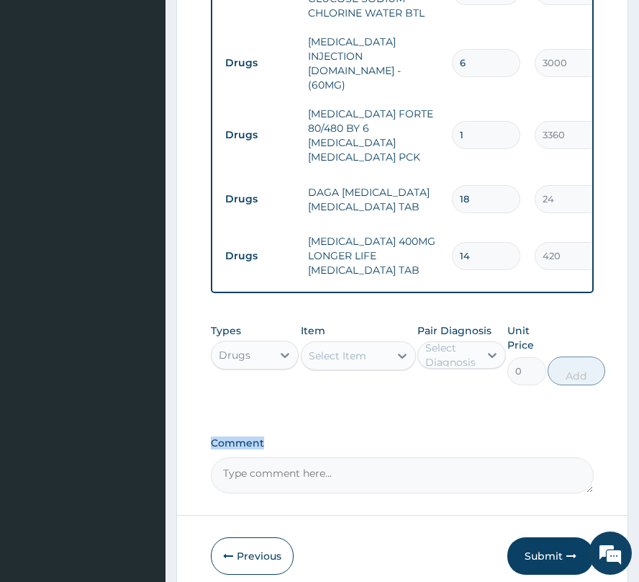
scroll to position [0, 0]
click at [567, 551] on icon "button" at bounding box center [572, 556] width 10 height 10
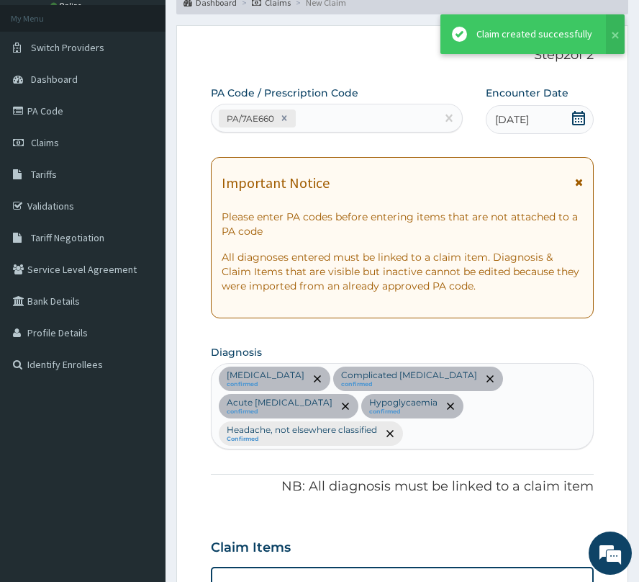
scroll to position [1101, 0]
